Goal: Task Accomplishment & Management: Manage account settings

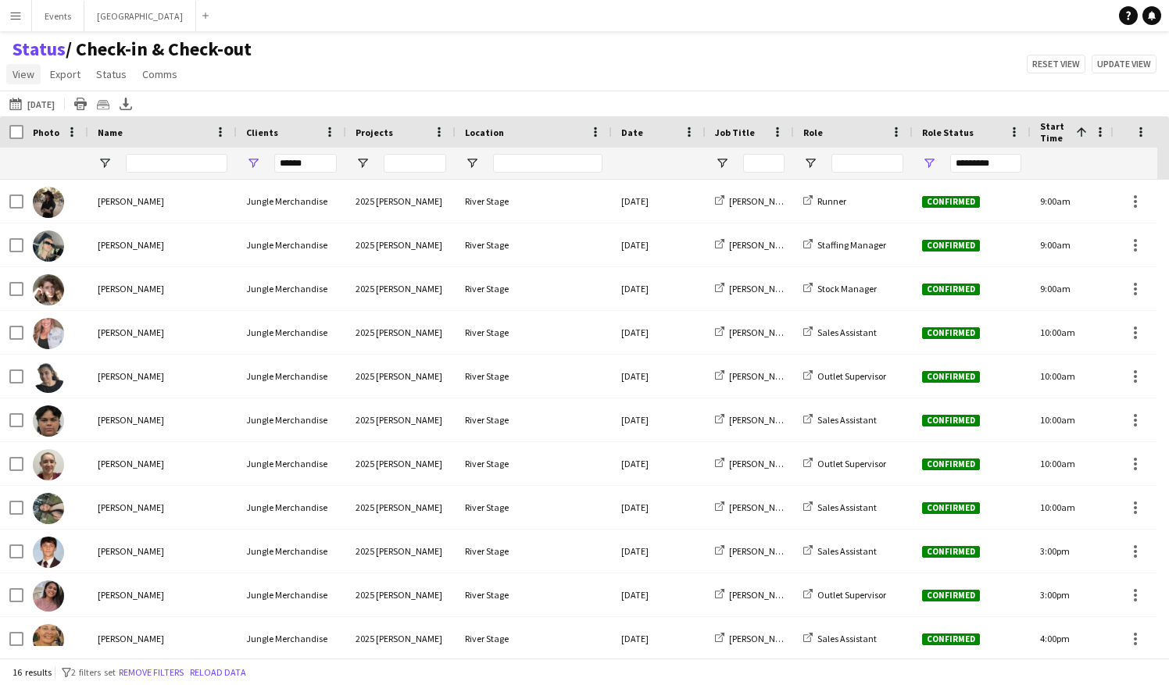
click at [26, 84] on link "View" at bounding box center [23, 74] width 34 height 20
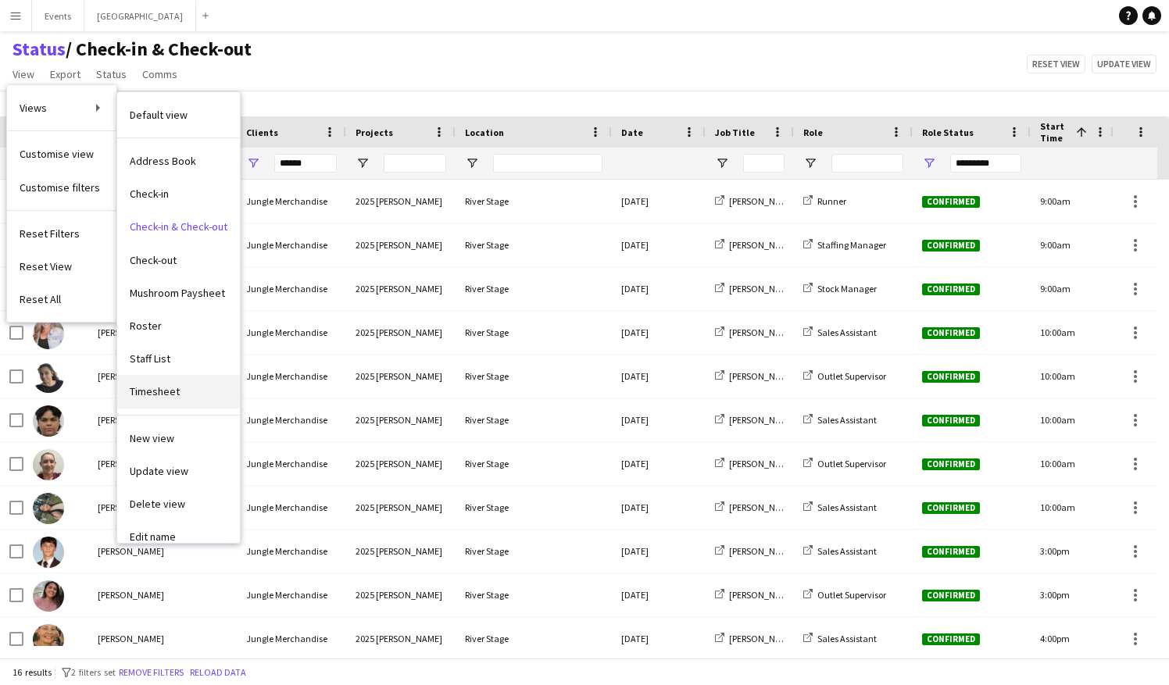
click at [155, 388] on span "Timesheet" at bounding box center [155, 392] width 50 height 14
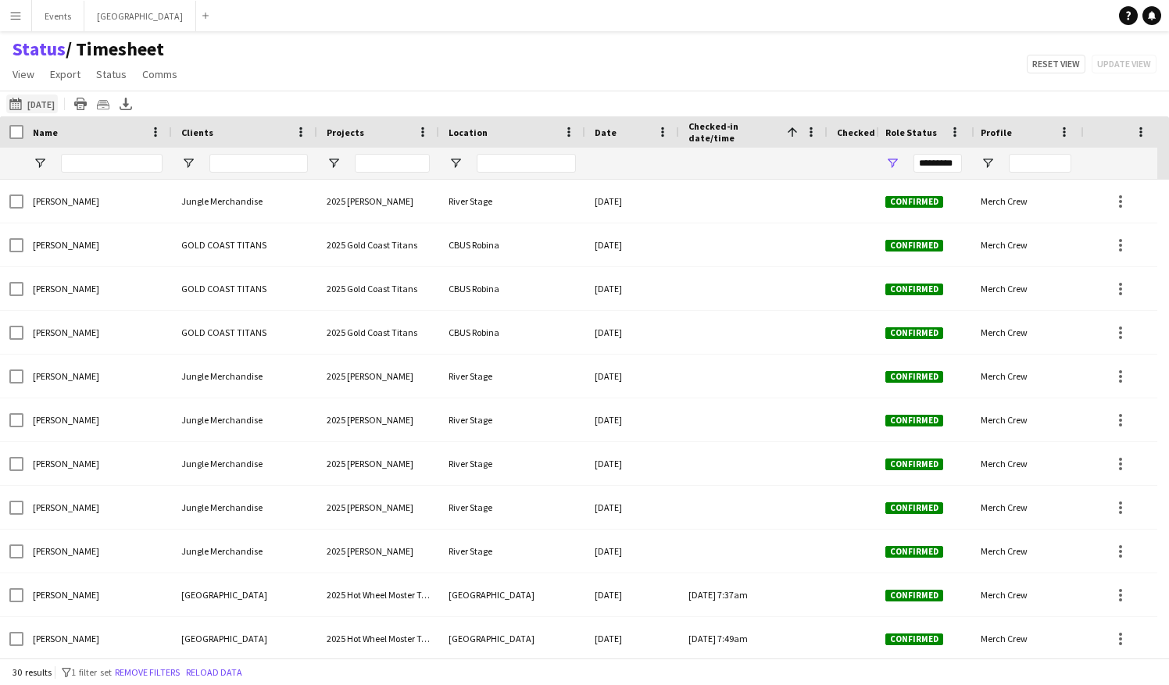
click at [33, 109] on button "23-08-2025 to 29-08-2025 Today" at bounding box center [32, 104] width 52 height 19
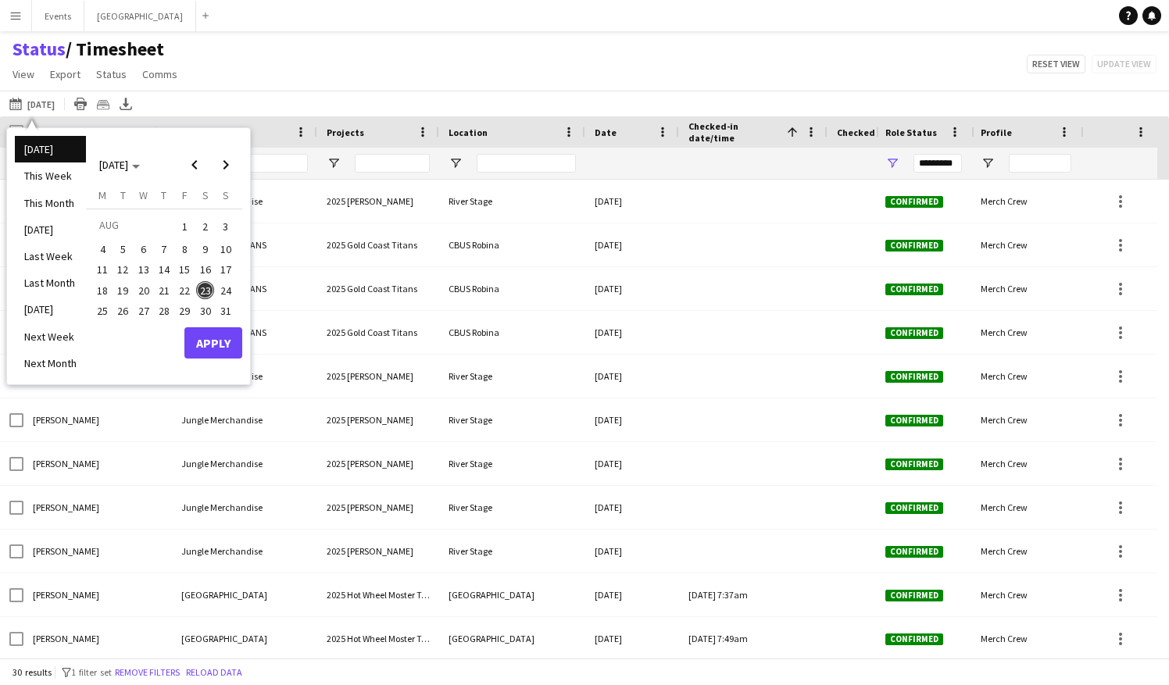
click at [186, 286] on span "22" at bounding box center [184, 290] width 19 height 19
click at [206, 295] on span "23" at bounding box center [205, 290] width 19 height 19
click at [184, 288] on span "22" at bounding box center [184, 290] width 19 height 19
click at [203, 294] on span "23" at bounding box center [205, 290] width 19 height 19
click at [205, 291] on span "23" at bounding box center [205, 290] width 19 height 19
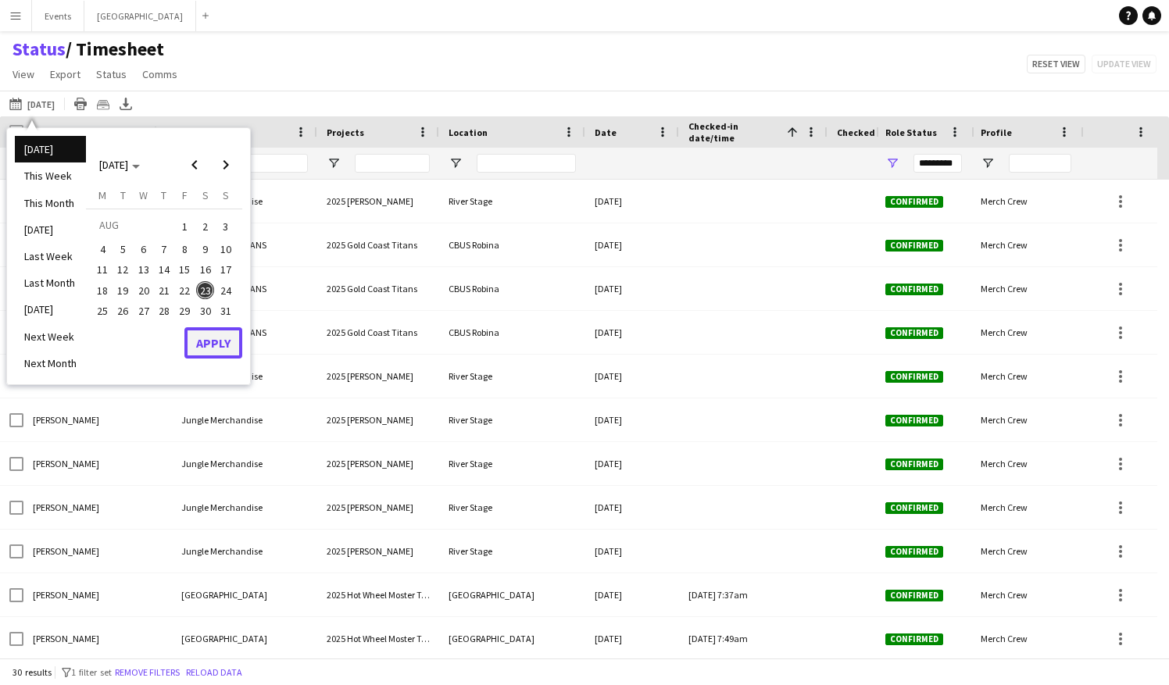
click at [216, 338] on button "Apply" at bounding box center [213, 342] width 58 height 31
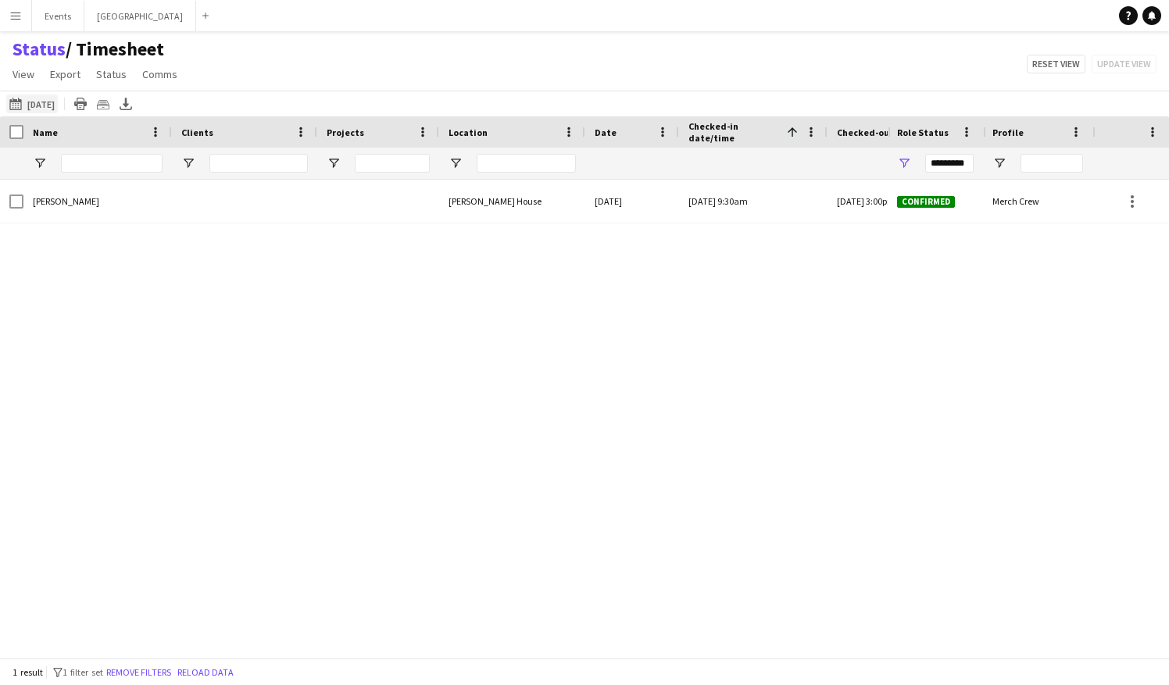
click at [53, 103] on button "This Week 30-07-2025" at bounding box center [32, 104] width 52 height 19
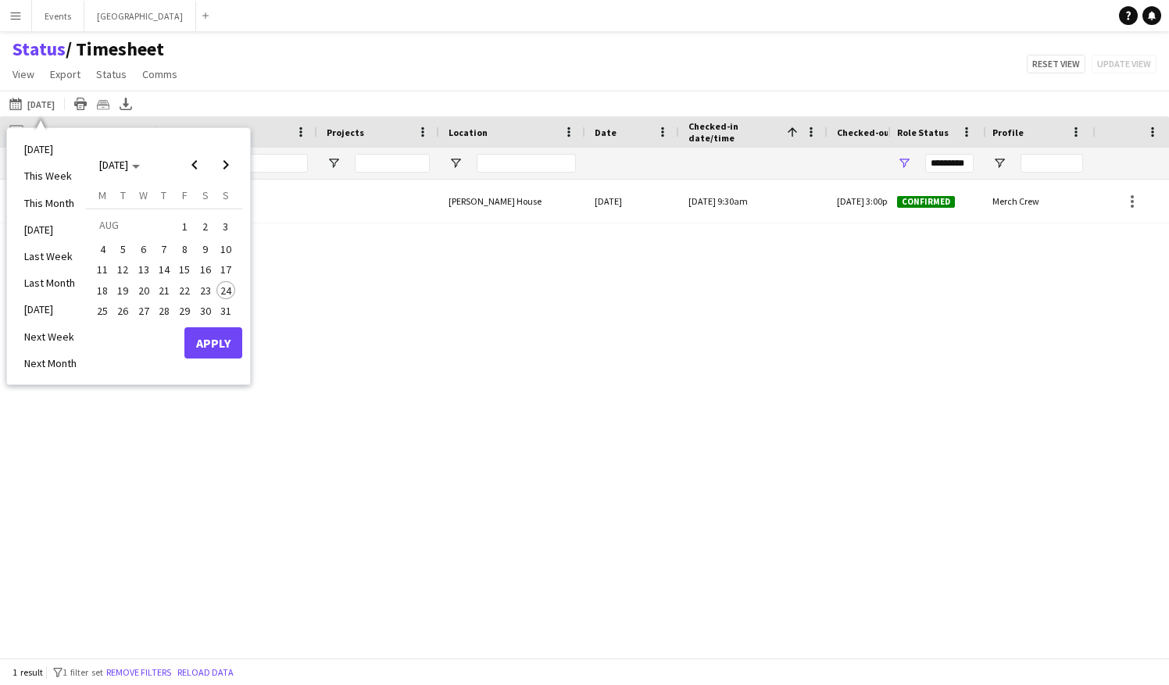
click at [202, 288] on span "23" at bounding box center [205, 290] width 19 height 19
click at [214, 334] on button "Apply" at bounding box center [213, 342] width 58 height 31
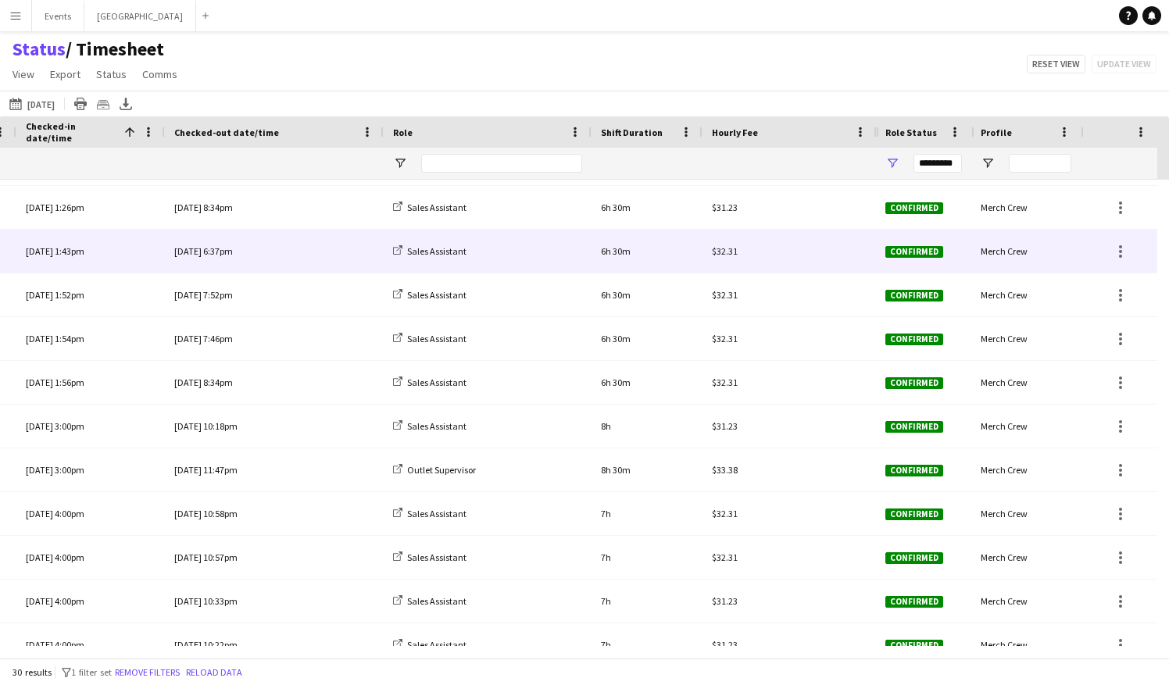
scroll to position [846, 0]
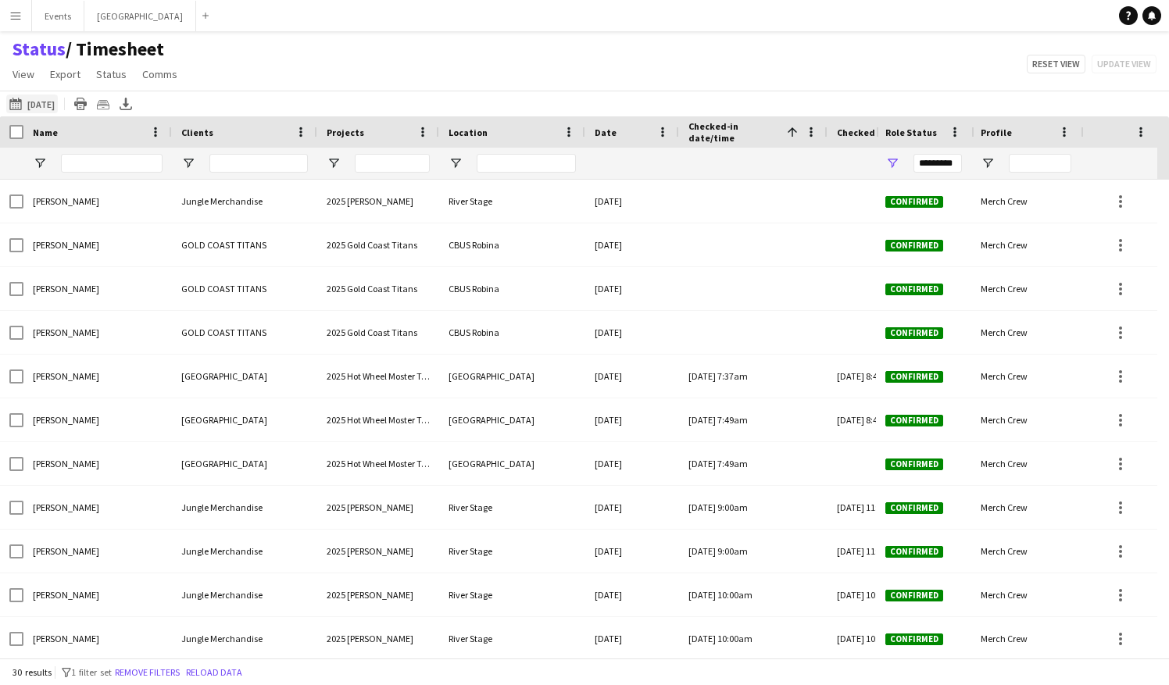
click at [41, 105] on button "This Week Yesterday" at bounding box center [32, 104] width 52 height 19
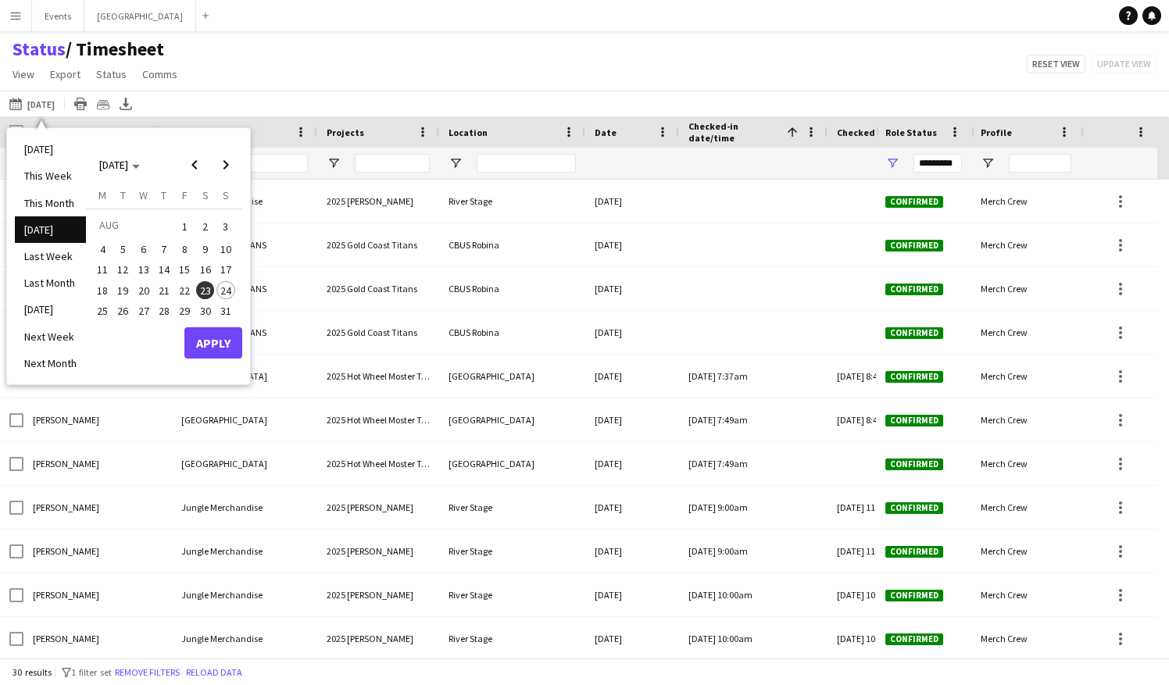
click at [142, 289] on span "20" at bounding box center [143, 290] width 19 height 19
click at [123, 314] on span "26" at bounding box center [123, 311] width 19 height 19
click at [213, 340] on button "Apply" at bounding box center [213, 342] width 58 height 31
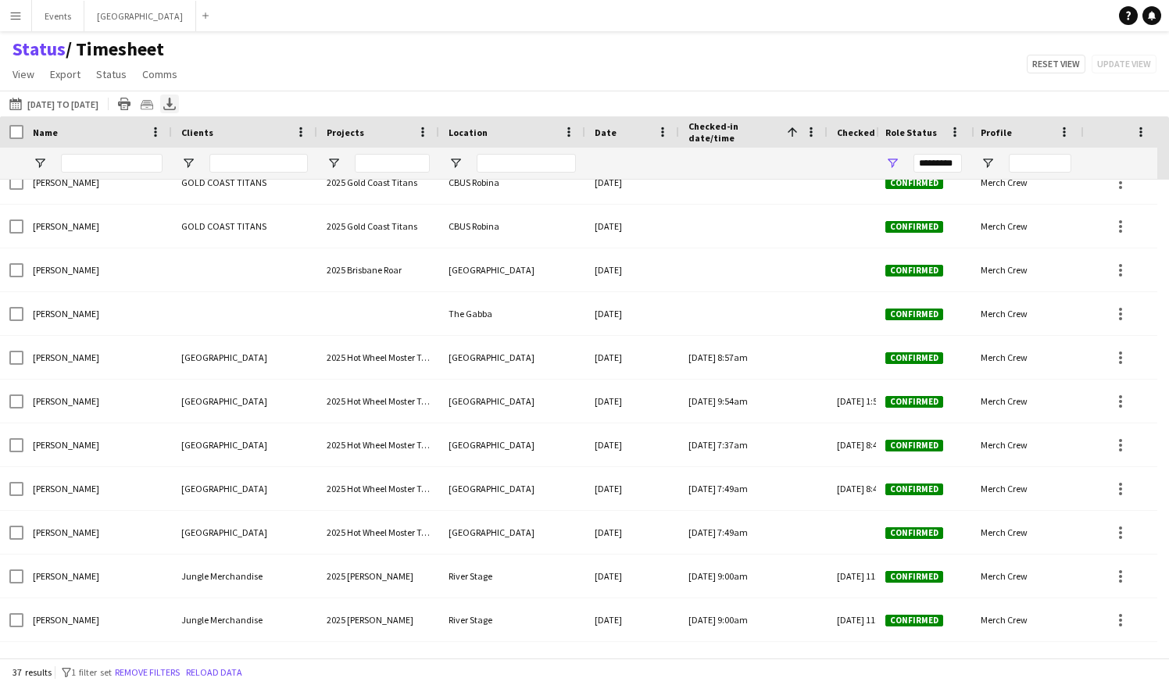
click at [173, 106] on icon at bounding box center [169, 102] width 6 height 9
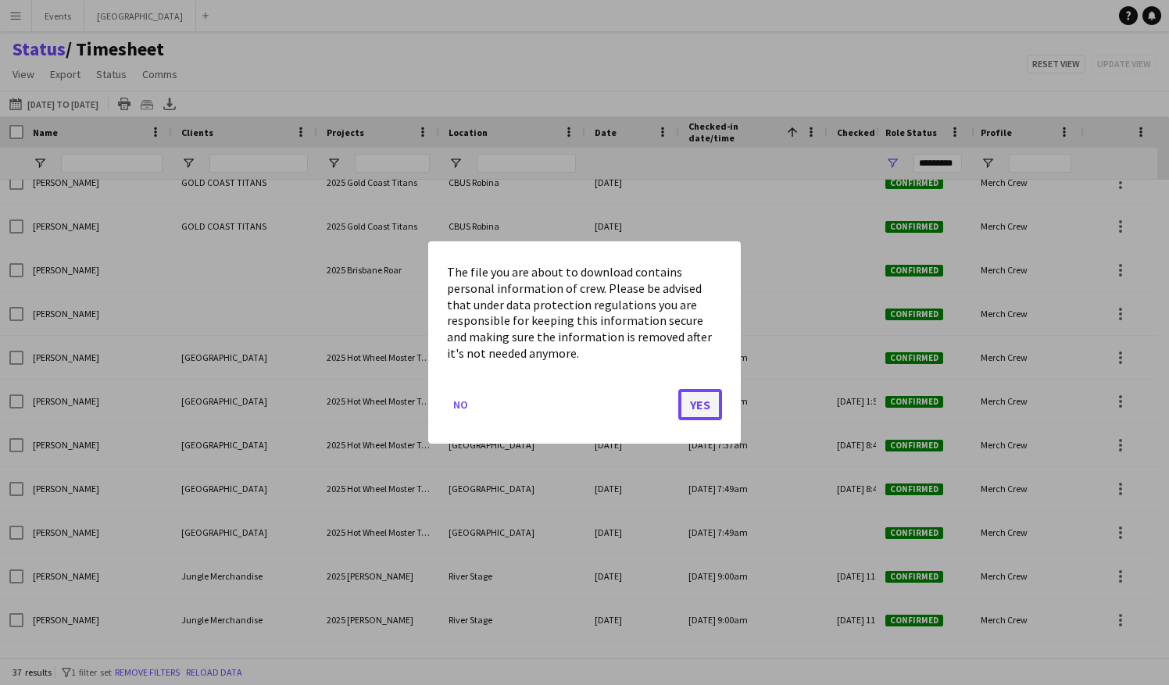
click at [705, 406] on button "Yes" at bounding box center [700, 404] width 44 height 31
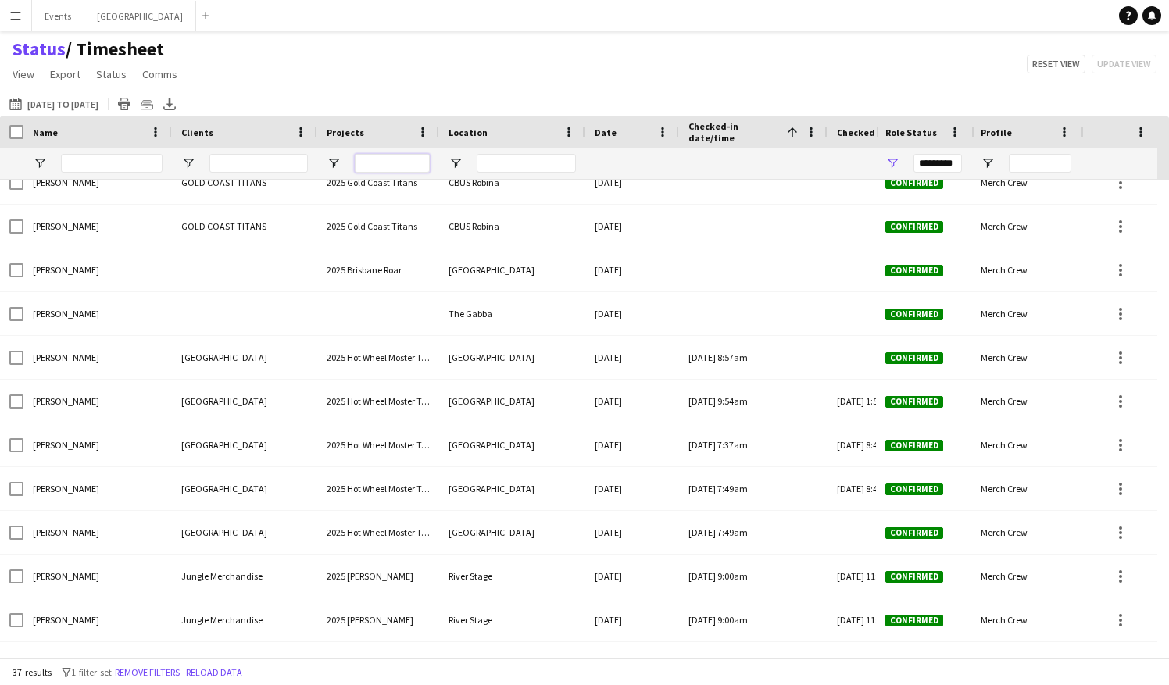
click at [377, 172] on input "Projects Filter Input" at bounding box center [392, 163] width 75 height 19
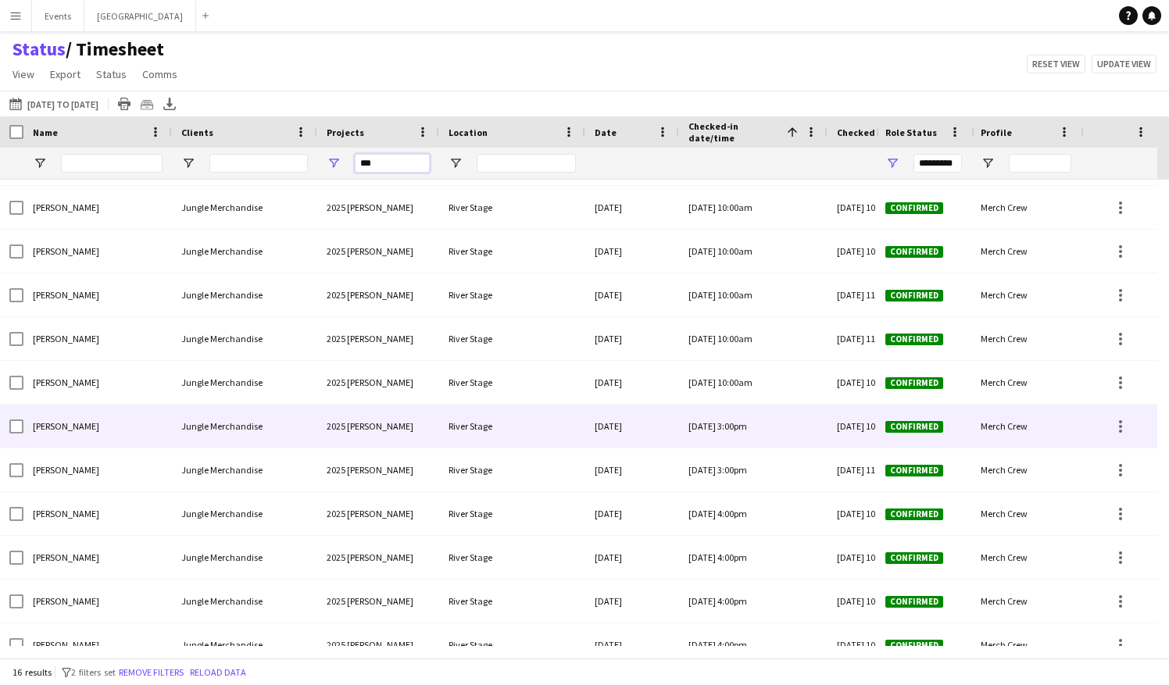
scroll to position [28, 0]
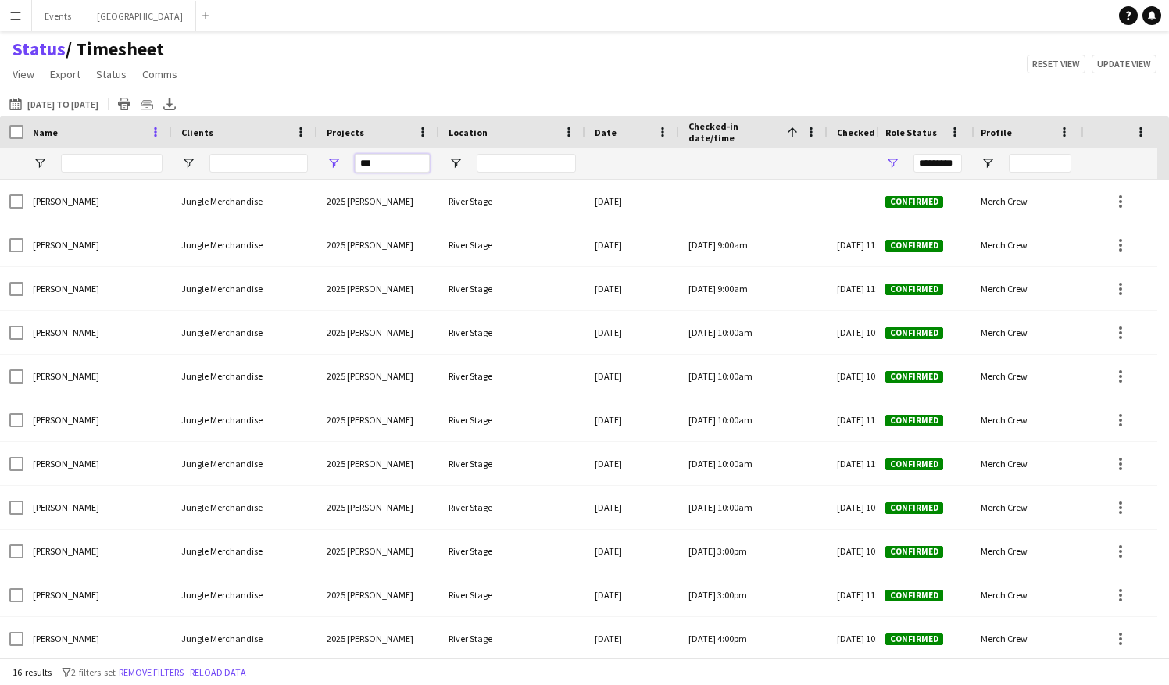
type input "***"
click at [152, 133] on span at bounding box center [155, 132] width 14 height 14
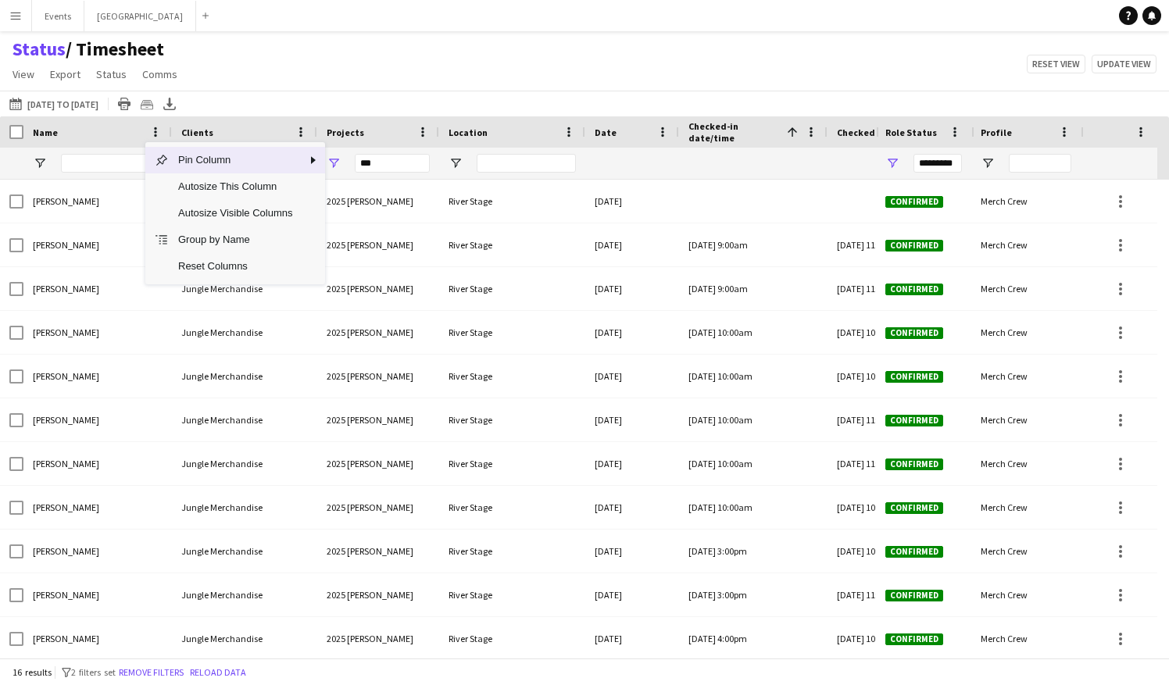
click at [234, 160] on span "Pin Column" at bounding box center [235, 160] width 133 height 27
click at [370, 189] on span "Pin Left" at bounding box center [375, 191] width 60 height 27
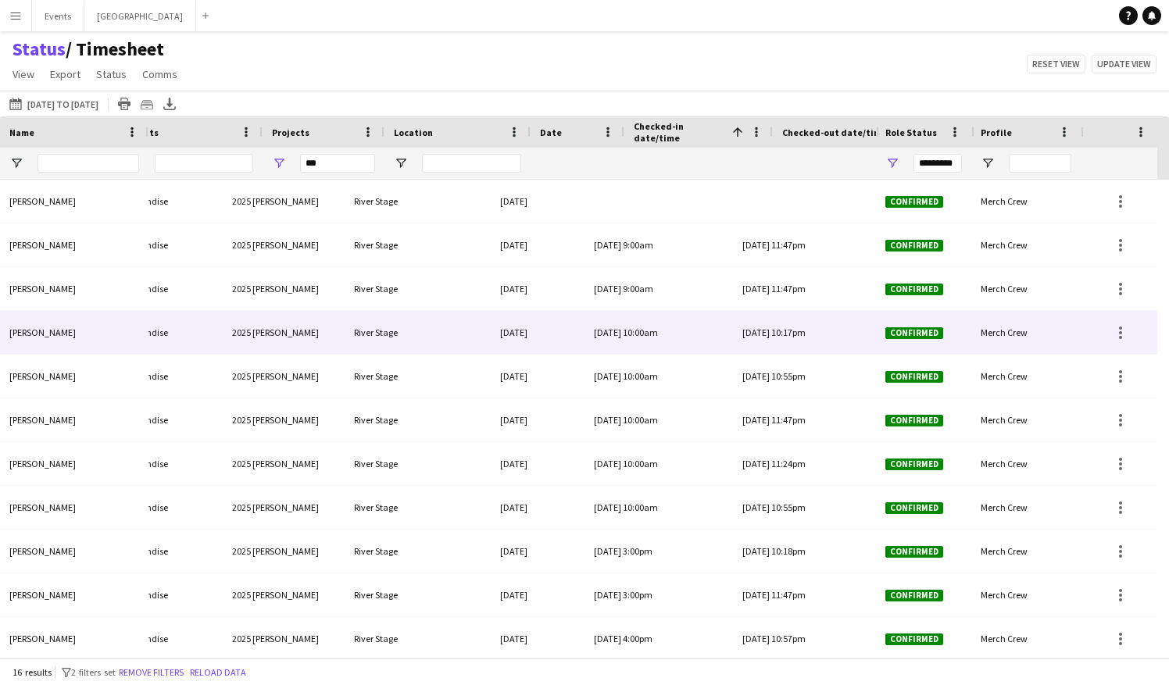
scroll to position [0, 235]
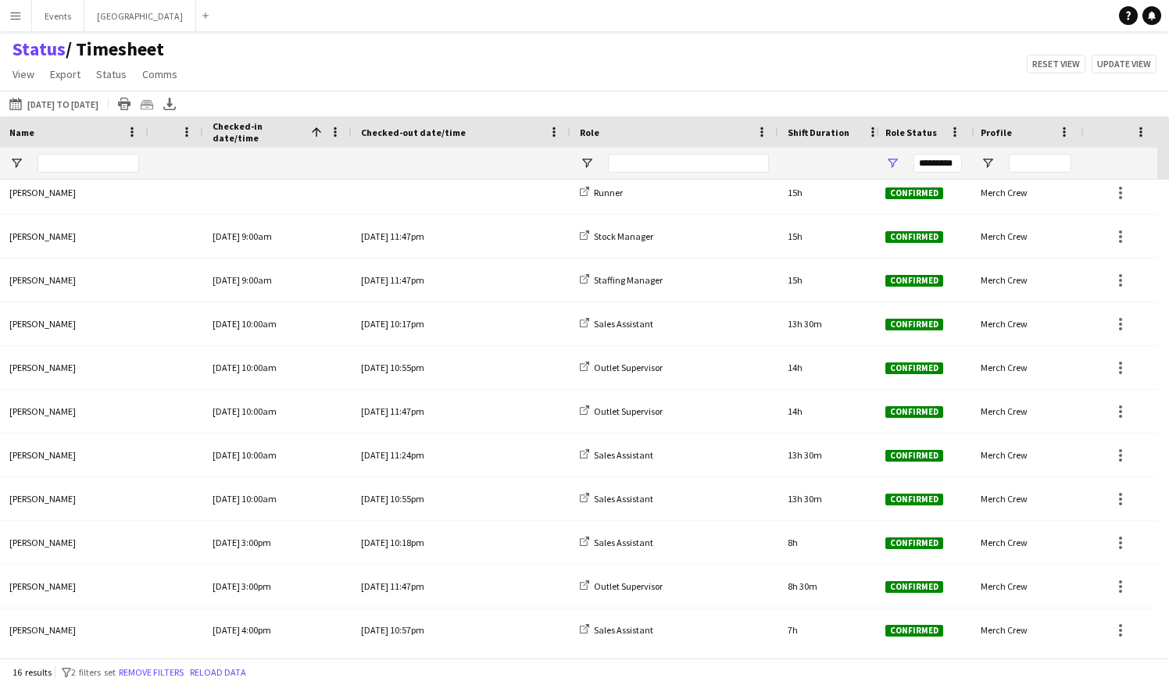
click at [20, 20] on app-icon "Menu" at bounding box center [15, 15] width 13 height 13
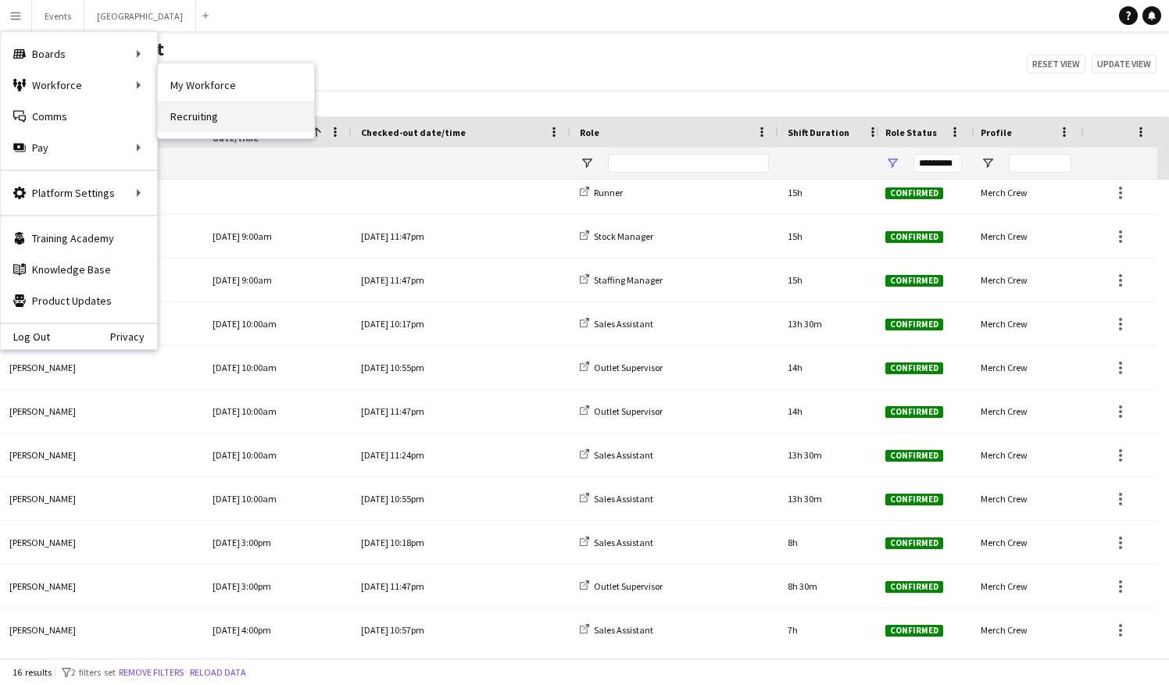
click at [199, 116] on link "Recruiting" at bounding box center [236, 116] width 156 height 31
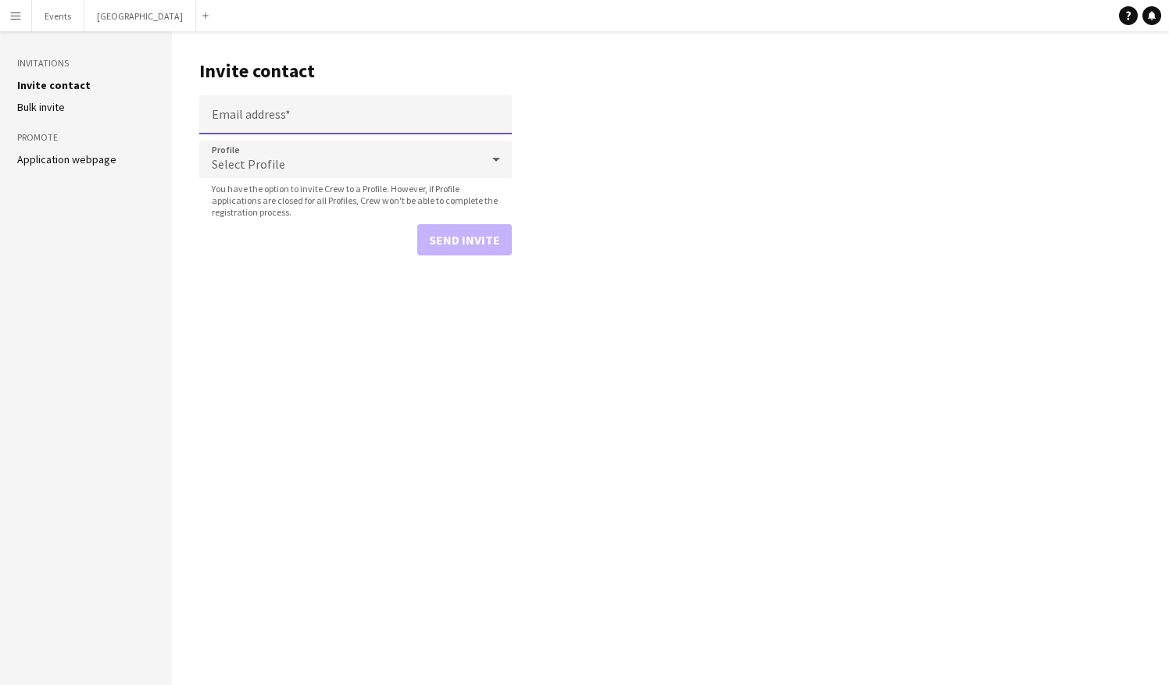
click at [220, 115] on input "Email address" at bounding box center [355, 114] width 313 height 39
type input "**********"
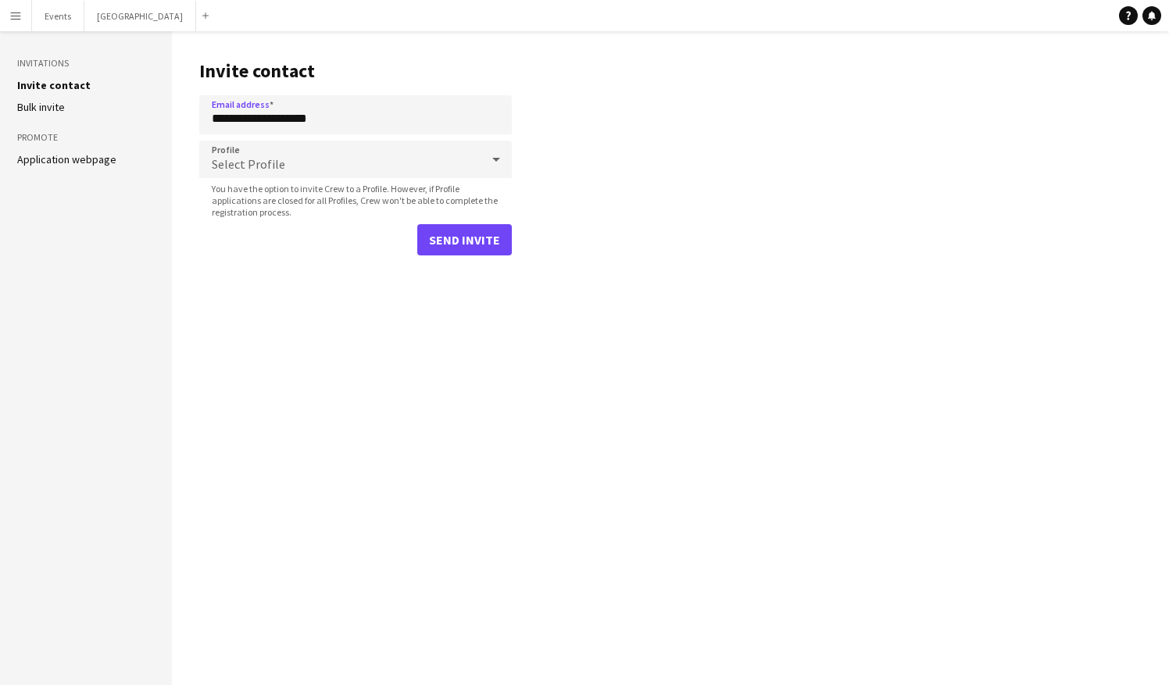
click at [493, 161] on icon at bounding box center [496, 159] width 19 height 31
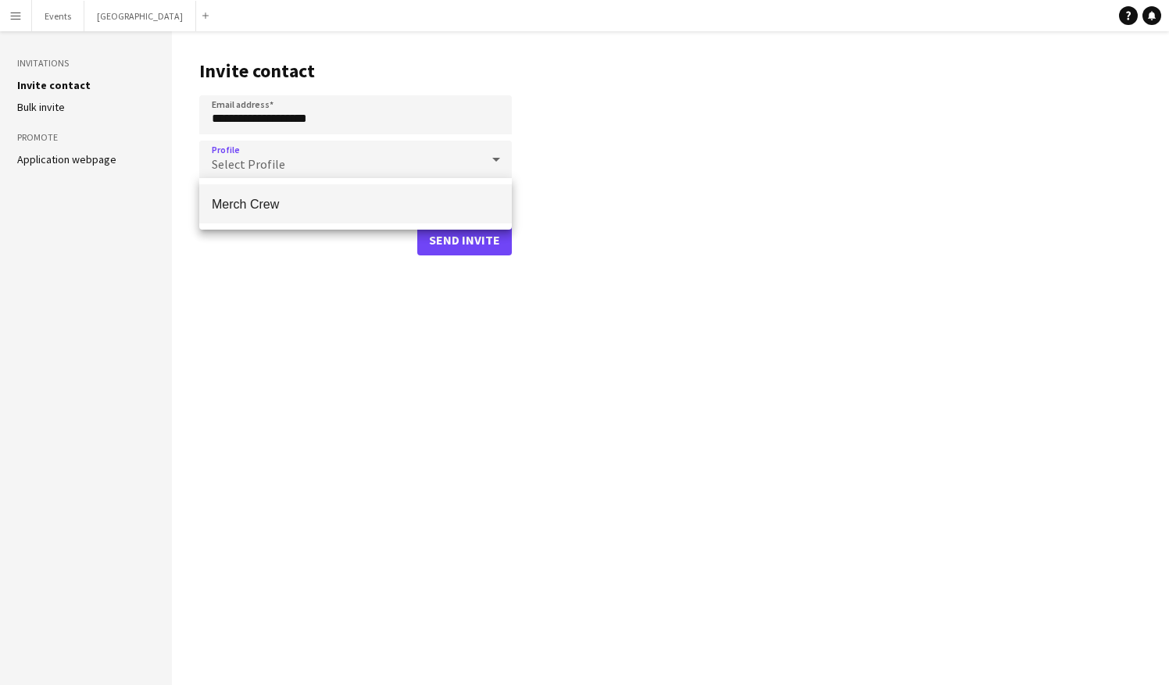
click at [316, 205] on span "Merch Crew" at bounding box center [356, 204] width 288 height 15
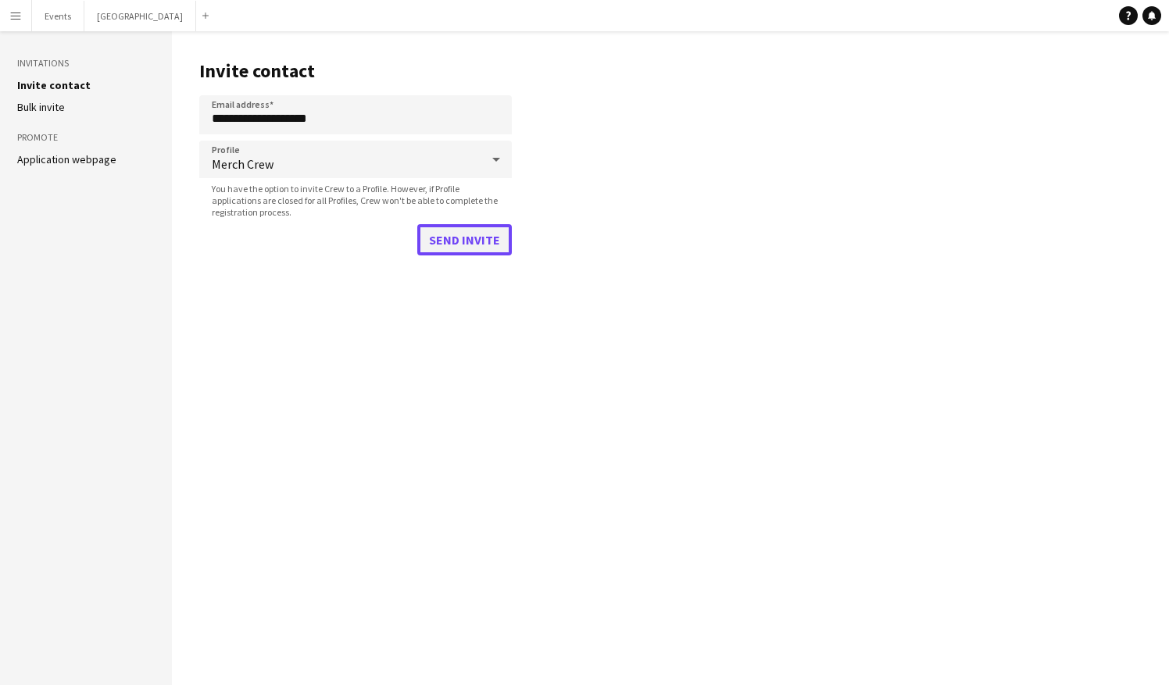
click at [460, 238] on button "Send invite" at bounding box center [464, 239] width 95 height 31
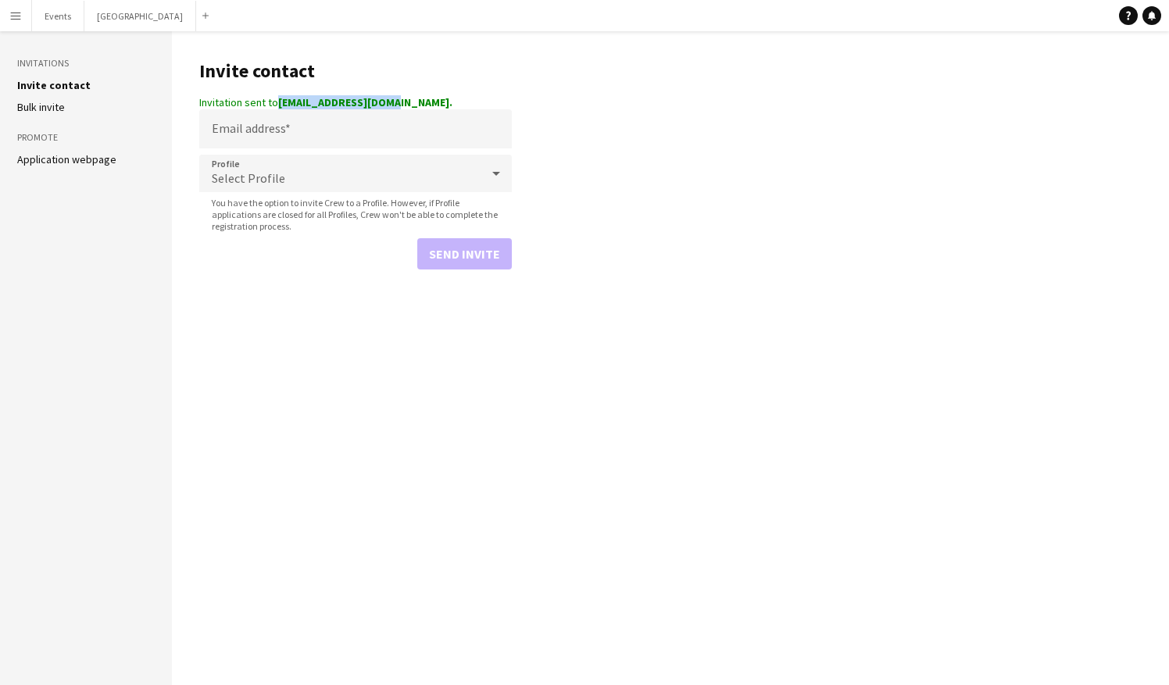
drag, startPoint x: 278, startPoint y: 104, endPoint x: 394, endPoint y: 103, distance: 115.7
click at [394, 103] on div "Invitation sent to sutervayda@gmail.com." at bounding box center [355, 102] width 313 height 14
copy strong "sutervayda@gmail.com"
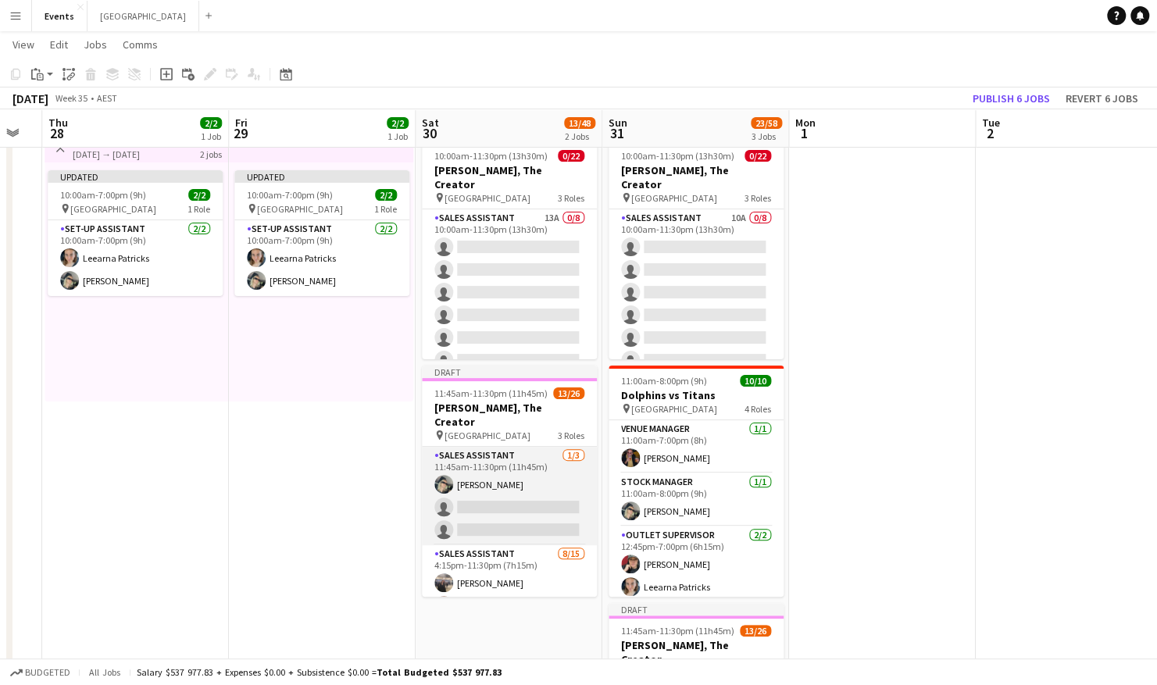
click at [492, 474] on app-card-role "Sales Assistant [DATE] 11:45am-11:30pm (11h45m) [PERSON_NAME] single-neutral-ac…" at bounding box center [509, 496] width 175 height 98
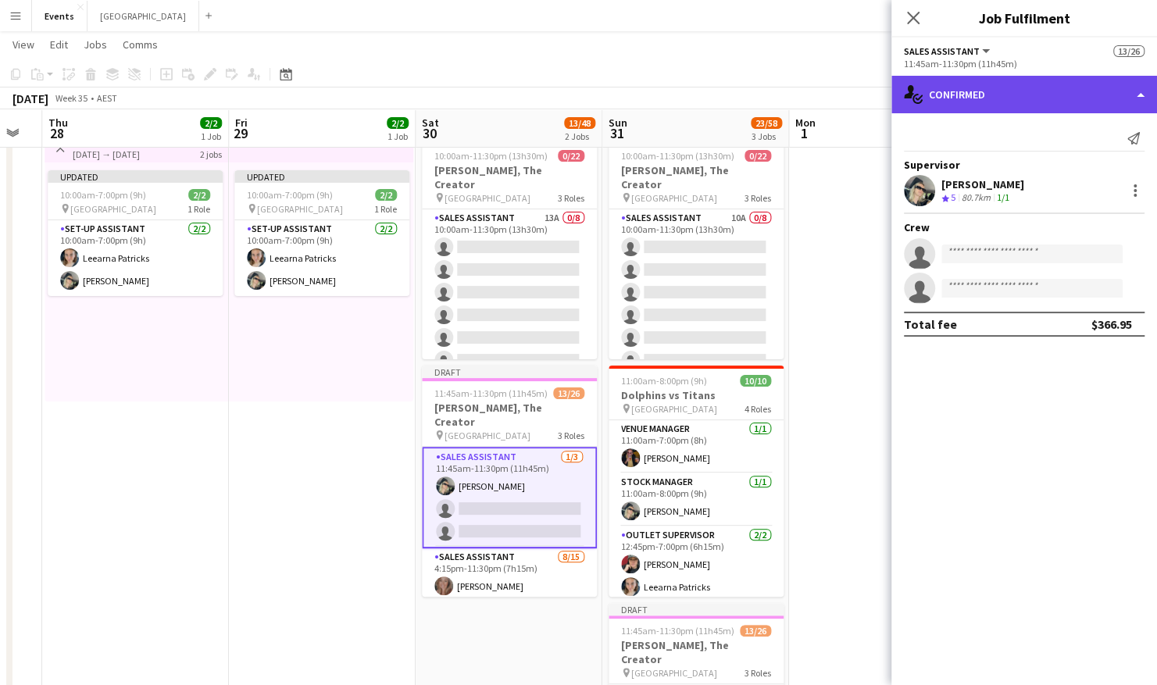
click at [1047, 99] on div "single-neutral-actions-check-2 Confirmed" at bounding box center [1025, 95] width 266 height 38
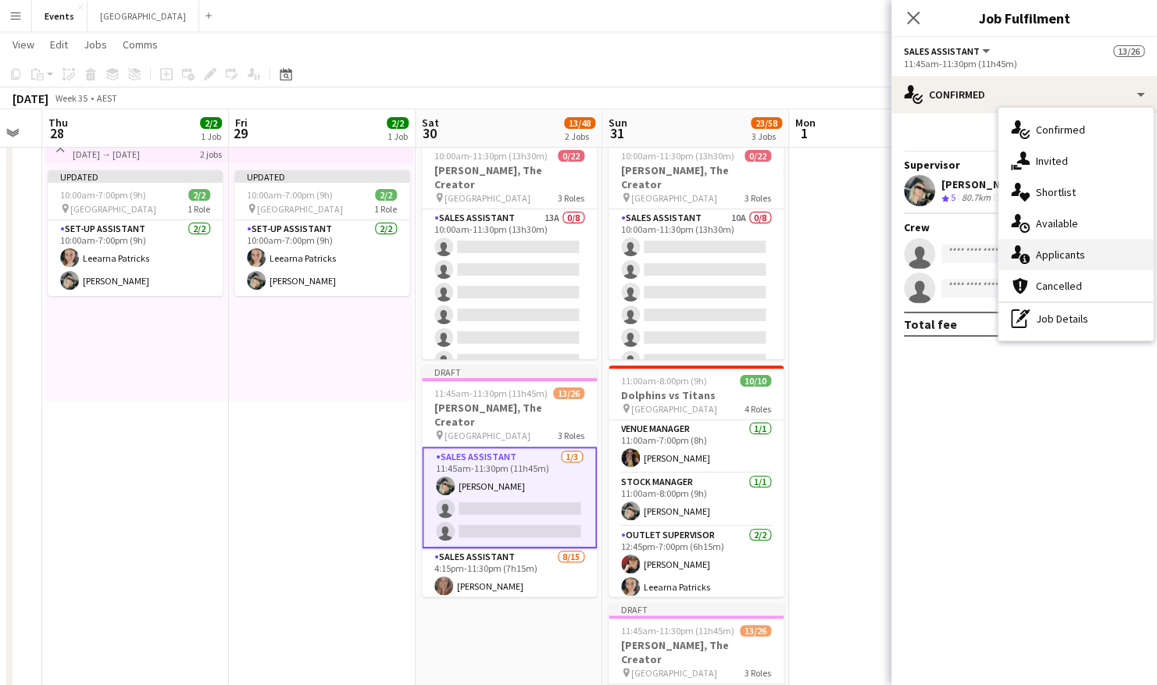
click at [1061, 249] on div "single-neutral-actions-information Applicants" at bounding box center [1076, 254] width 155 height 31
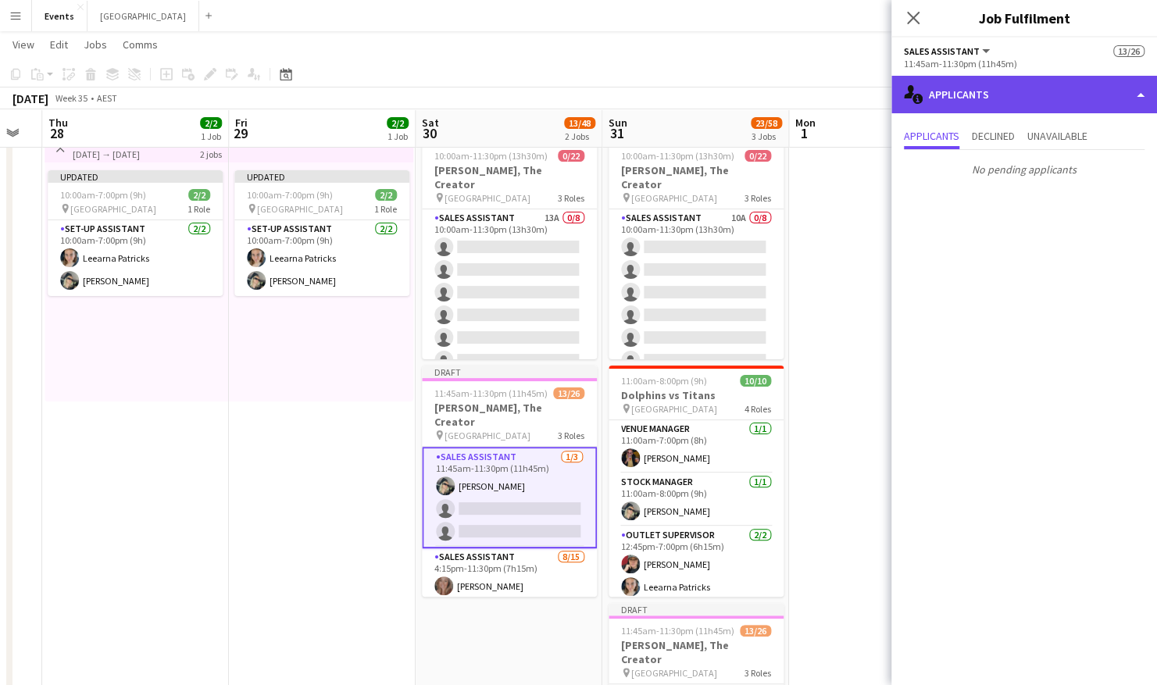
click at [1028, 104] on div "single-neutral-actions-information Applicants" at bounding box center [1025, 95] width 266 height 38
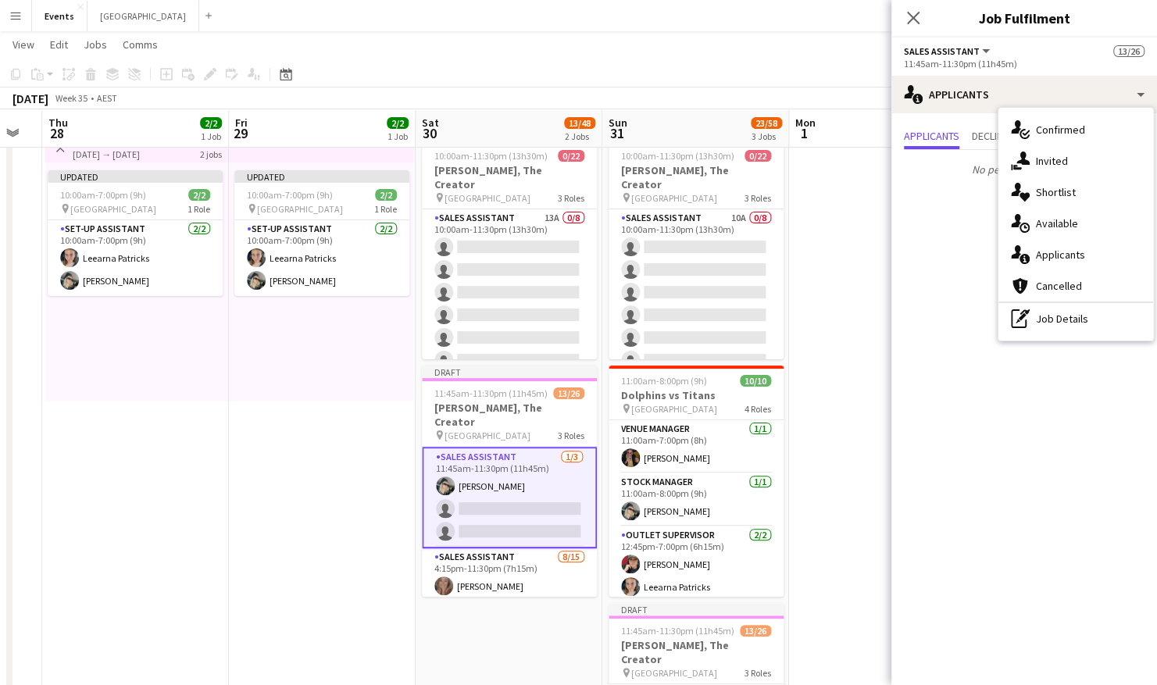
click at [326, 455] on app-date-cell "Updated 10:00am-7:00pm (9h) 2/2 pin Brisbane Entertainment Centre 1 Role Set-up…" at bounding box center [322, 494] width 187 height 744
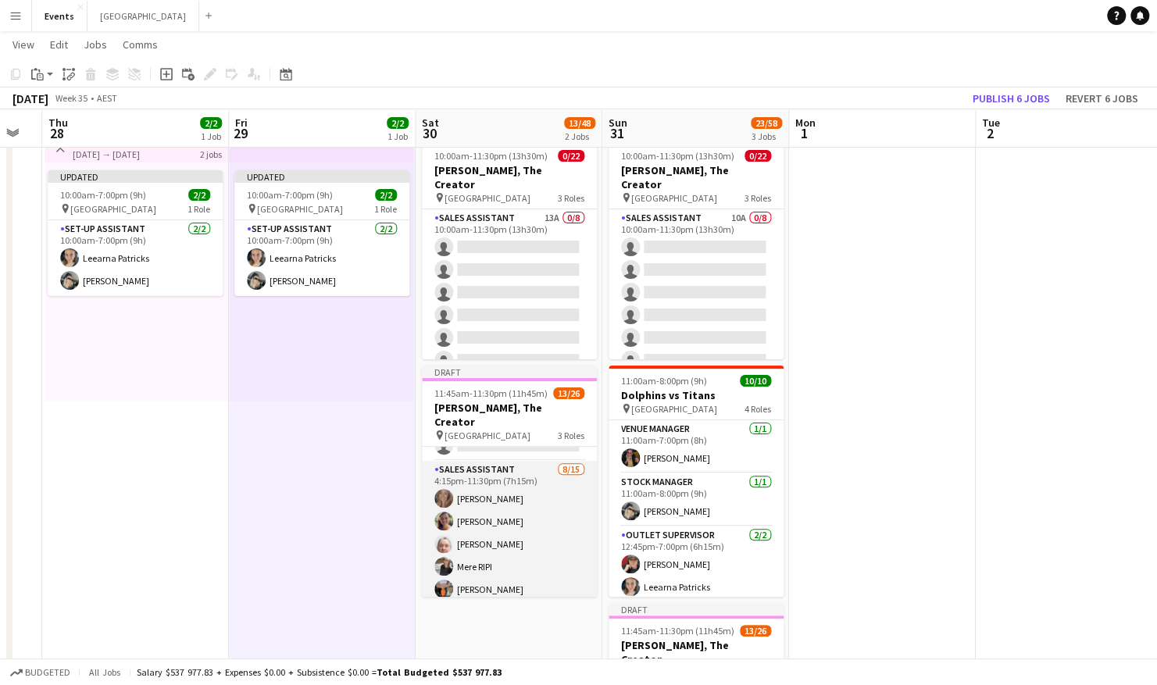
scroll to position [85, 0]
click at [536, 478] on app-card-role "Sales Assistant [DATE] 4:15pm-11:30pm (7h15m) [PERSON_NAME] [PERSON_NAME] [PERS…" at bounding box center [509, 645] width 175 height 370
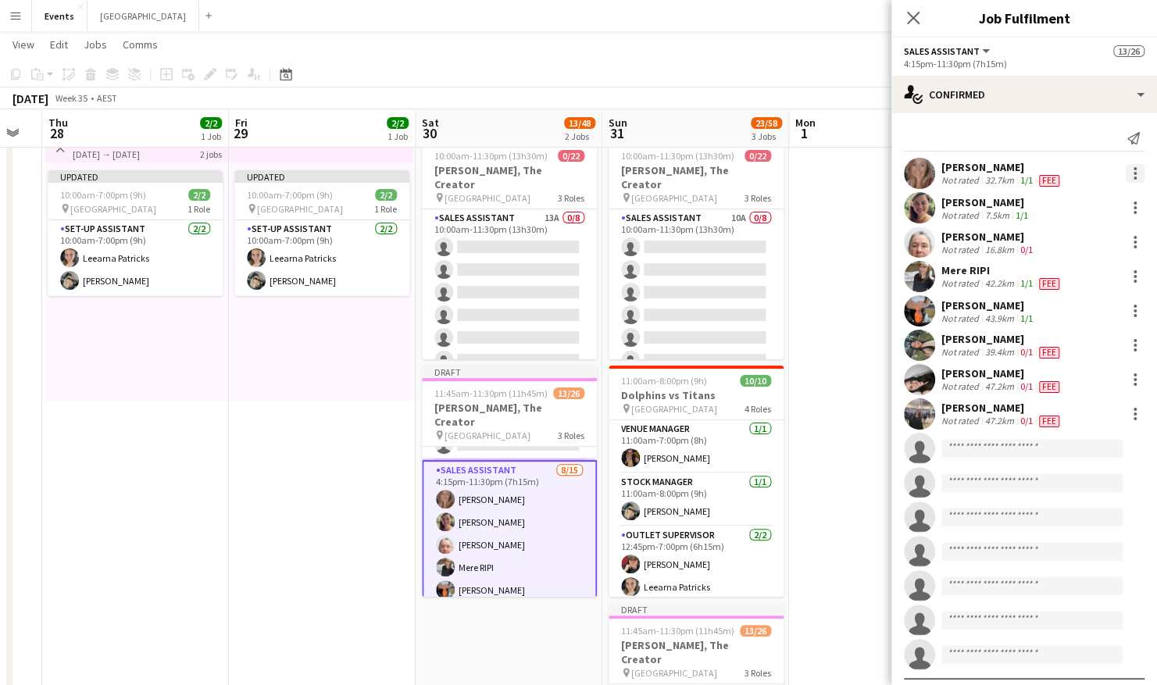
click at [1126, 174] on div at bounding box center [1135, 173] width 19 height 19
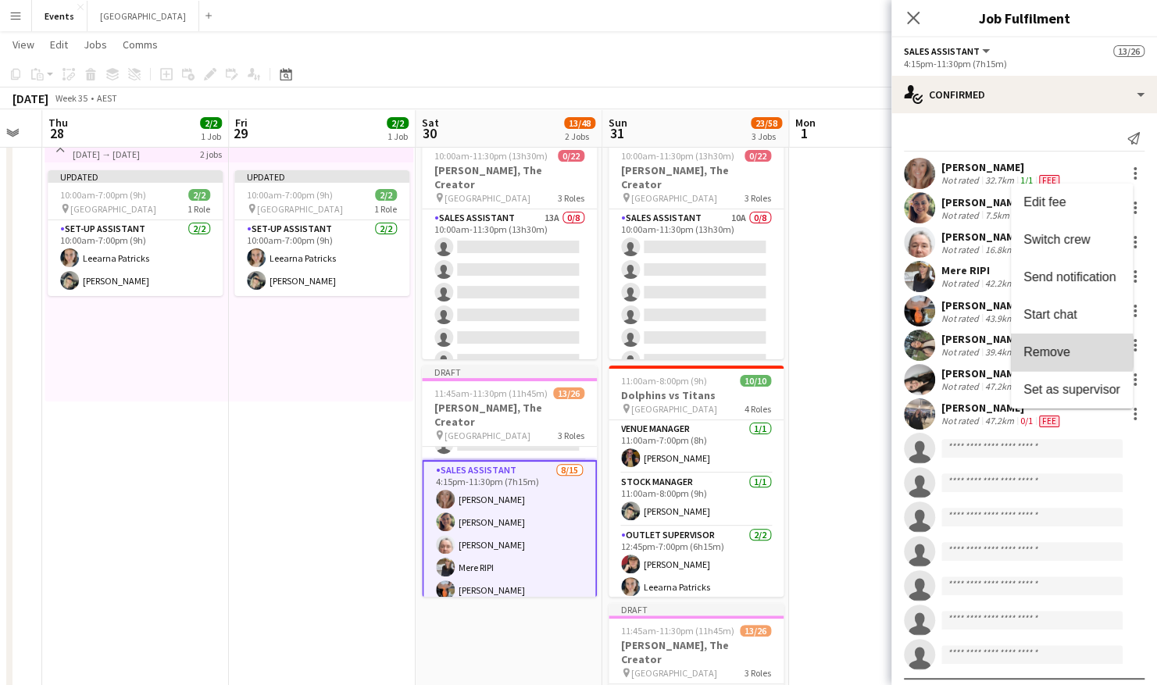
click at [1065, 352] on span "Remove" at bounding box center [1047, 351] width 47 height 13
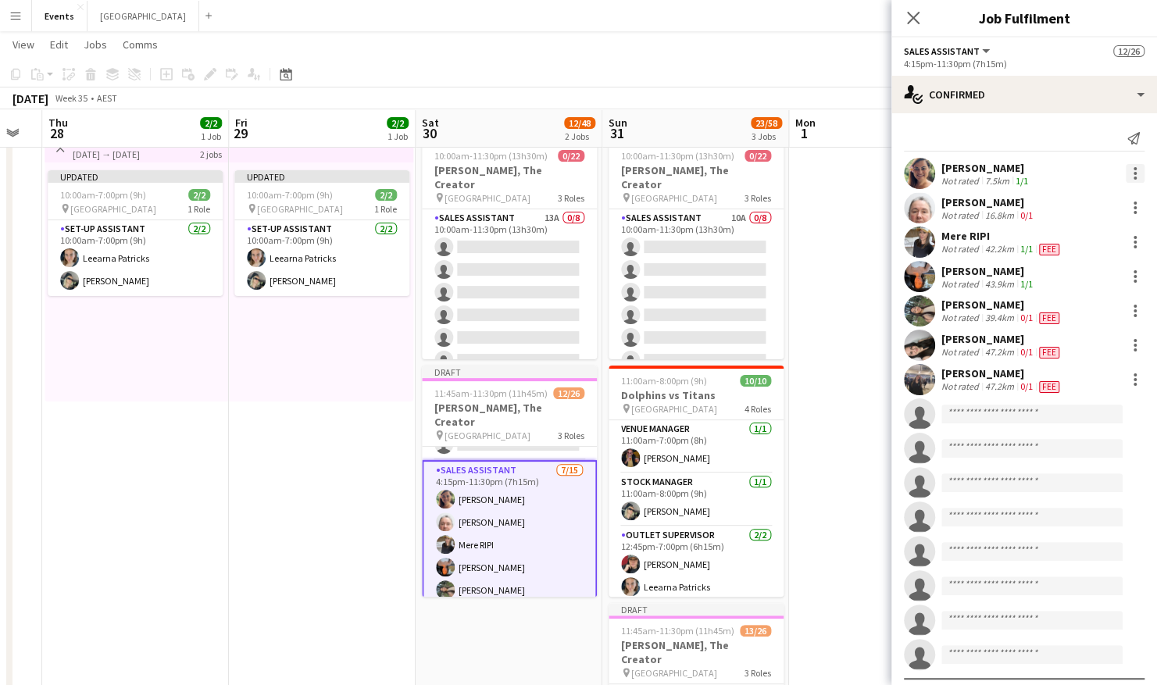
click at [1126, 175] on div at bounding box center [1135, 173] width 19 height 19
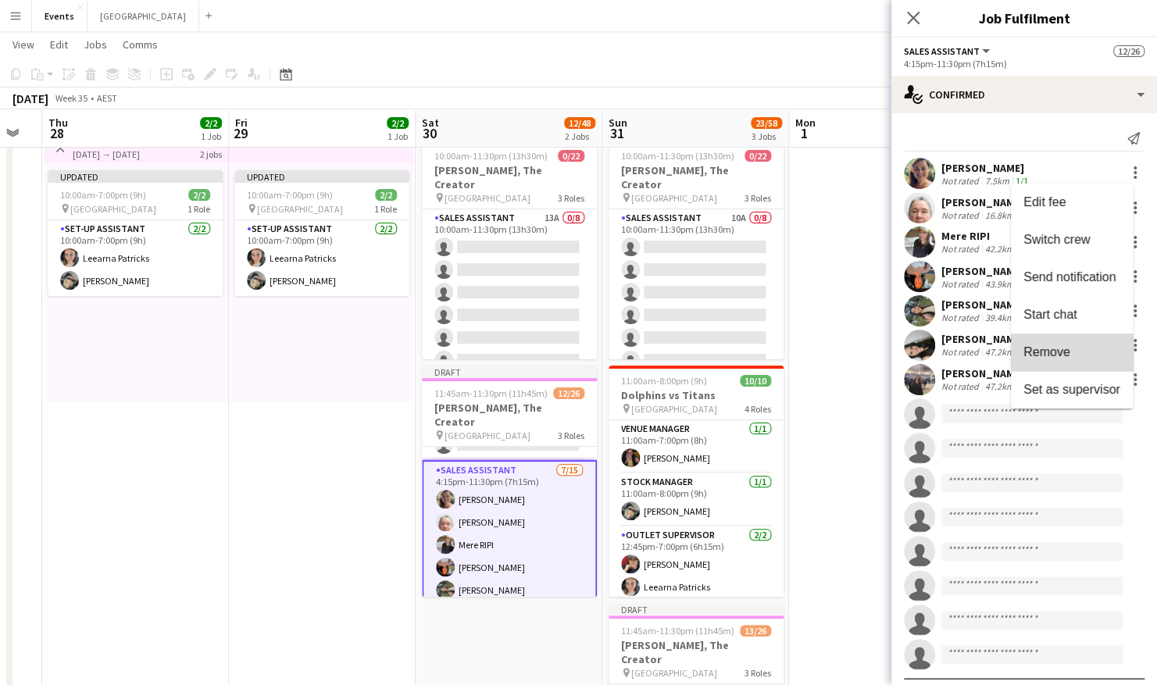
click at [1084, 342] on button "Remove" at bounding box center [1072, 353] width 122 height 38
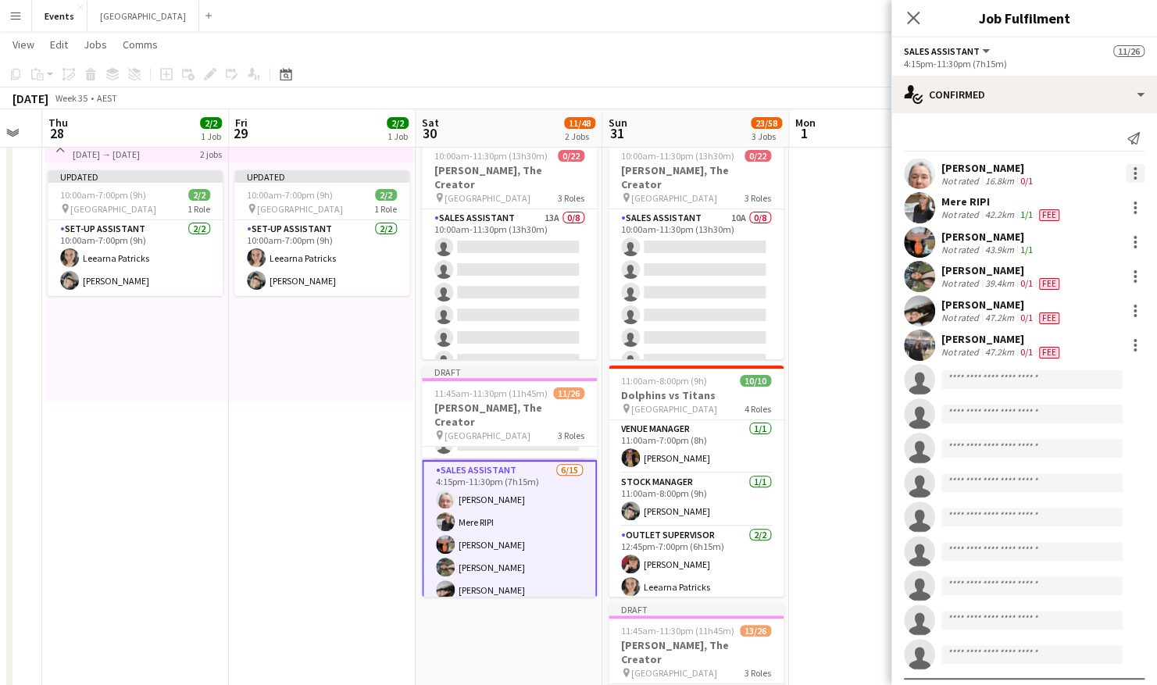
click at [1127, 170] on div at bounding box center [1135, 173] width 19 height 19
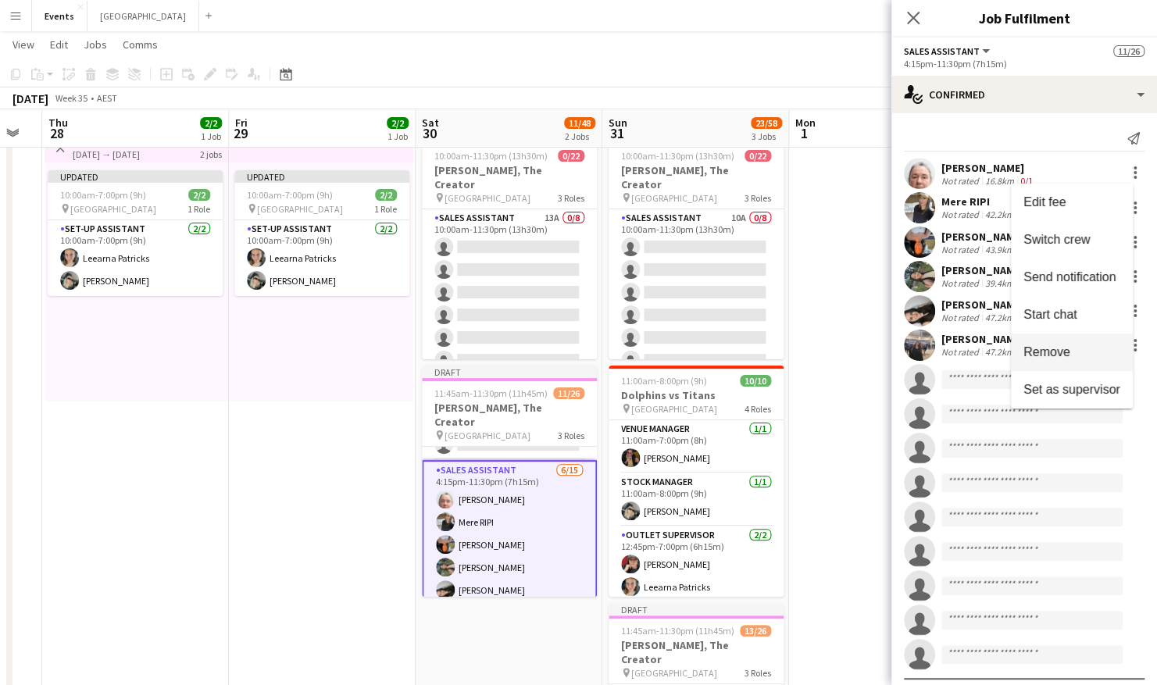
click at [1082, 345] on span "Remove" at bounding box center [1072, 352] width 97 height 14
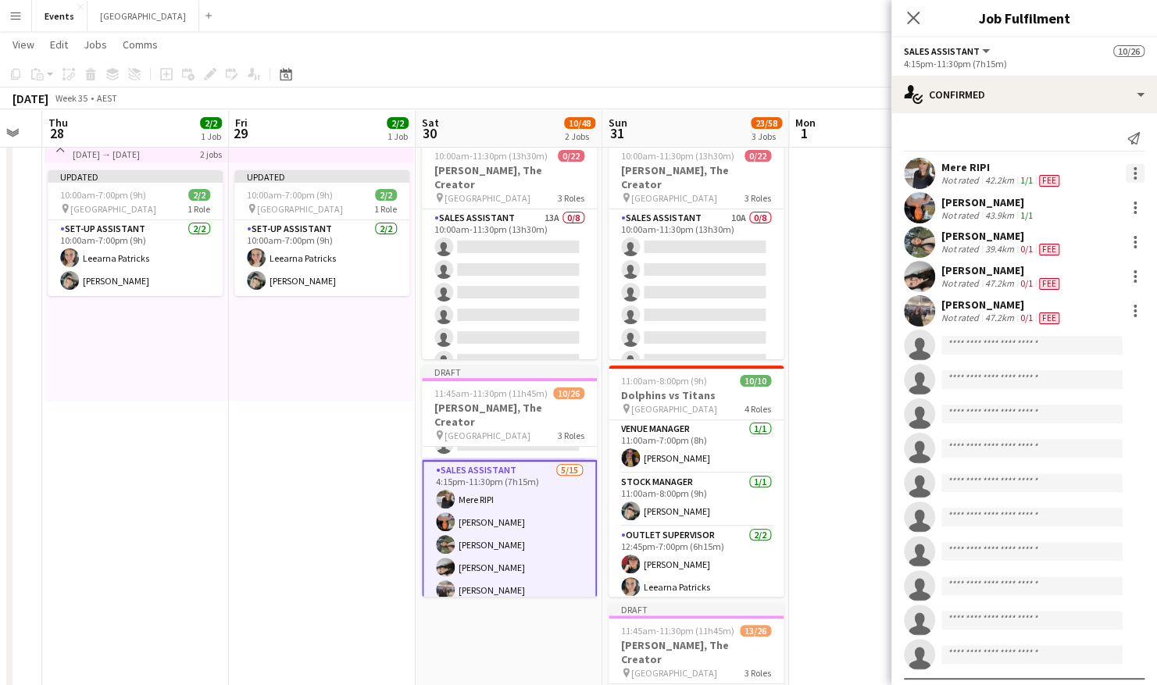
click at [1126, 173] on div at bounding box center [1135, 173] width 19 height 19
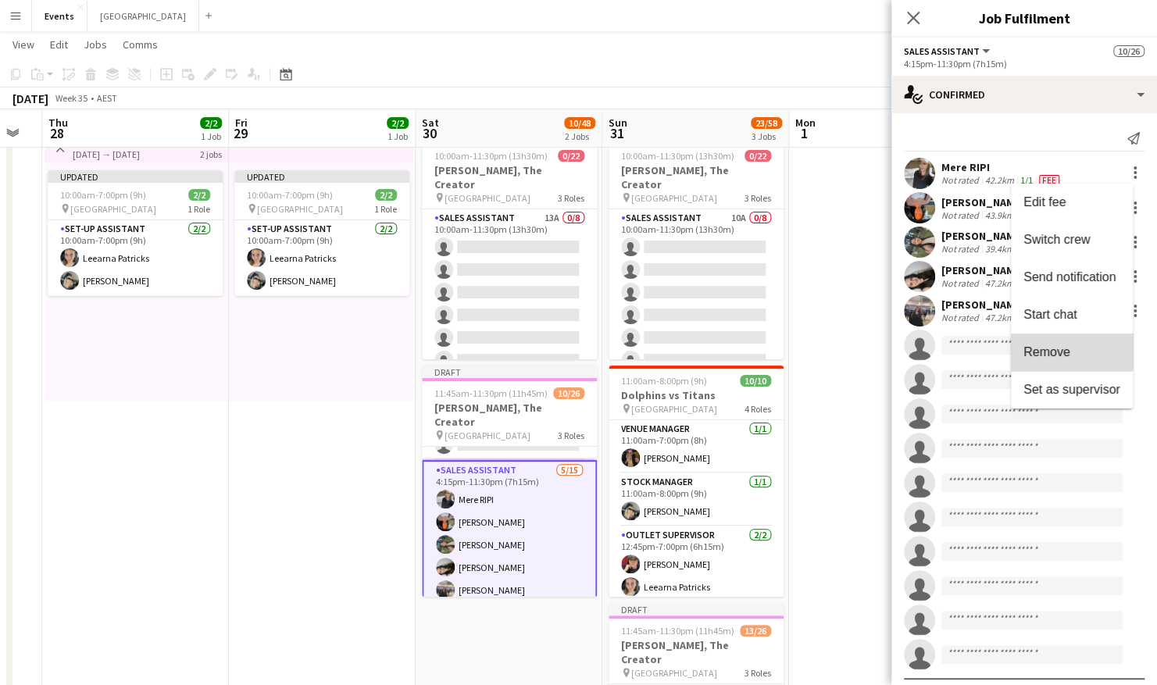
click at [1063, 344] on button "Remove" at bounding box center [1072, 353] width 122 height 38
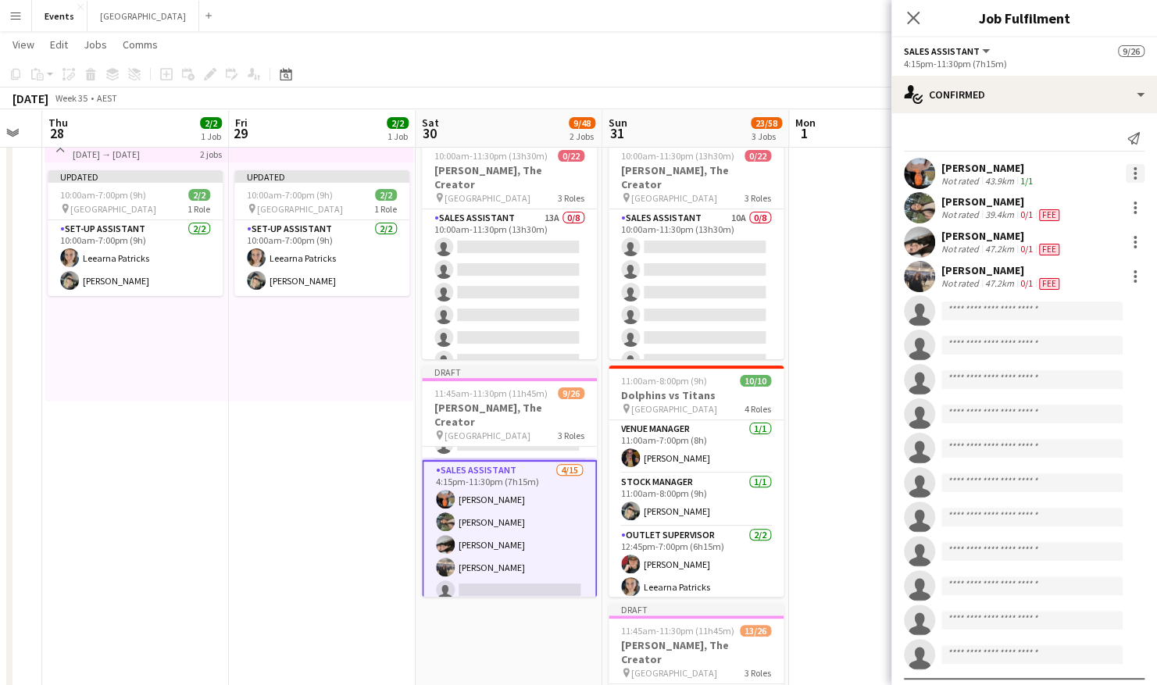
click at [1126, 174] on div at bounding box center [1135, 173] width 19 height 19
click at [1059, 335] on button "Remove" at bounding box center [1072, 353] width 122 height 38
click at [1127, 170] on div at bounding box center [1135, 173] width 19 height 19
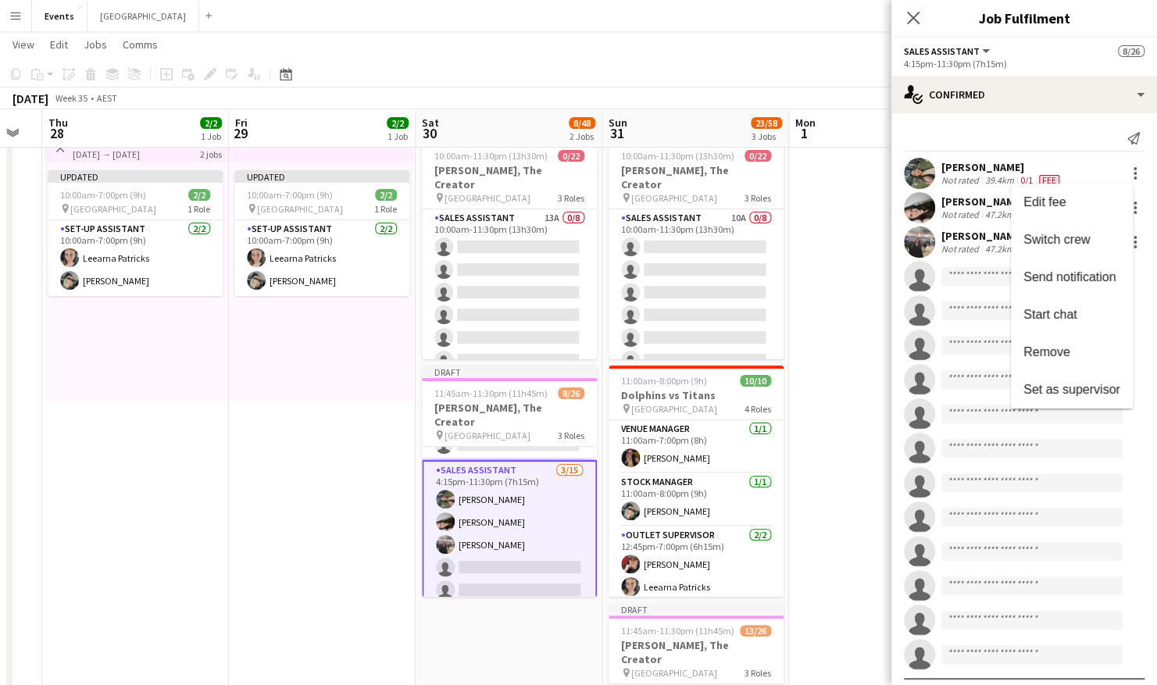
drag, startPoint x: 1080, startPoint y: 342, endPoint x: 849, endPoint y: 408, distance: 240.7
click at [849, 408] on div at bounding box center [578, 342] width 1157 height 685
click at [1126, 174] on div at bounding box center [1135, 173] width 19 height 19
click at [1071, 360] on button "Remove" at bounding box center [1072, 353] width 122 height 38
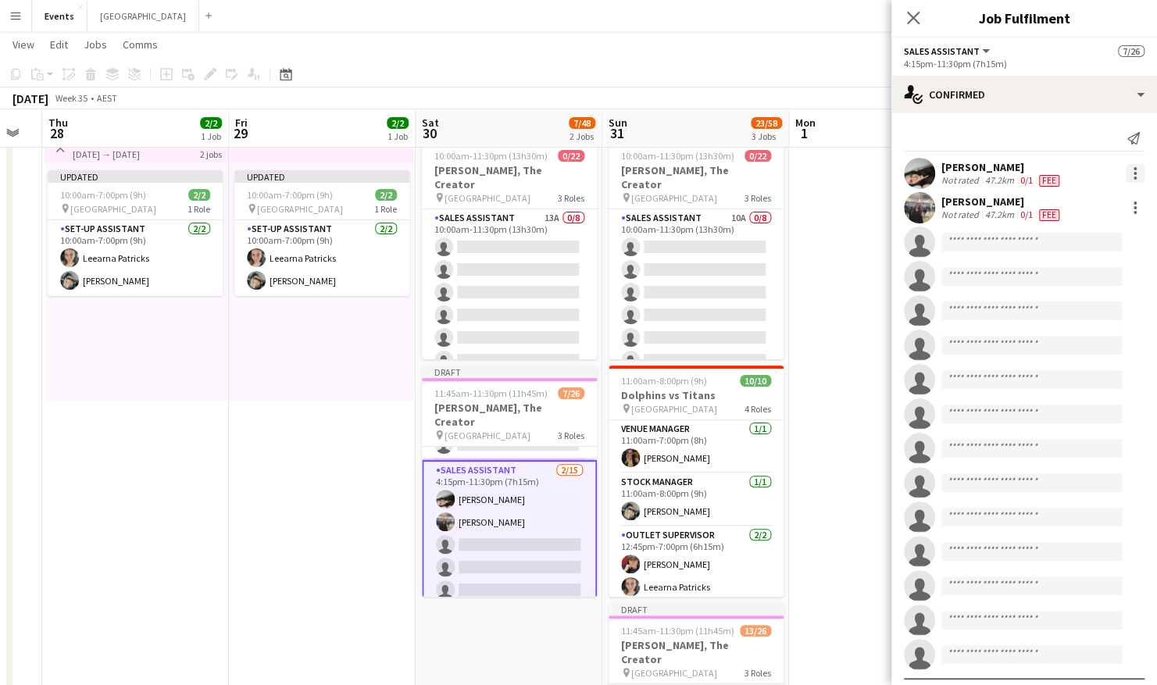
click at [1134, 174] on div at bounding box center [1135, 173] width 3 height 3
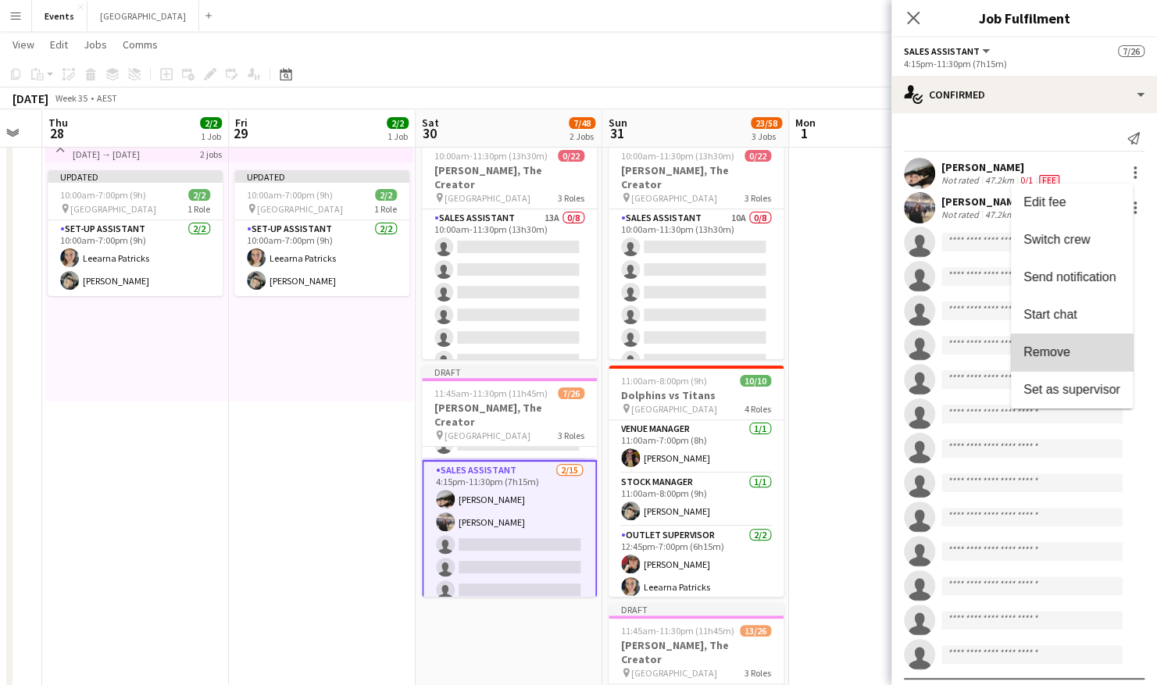
click at [1061, 355] on span "Remove" at bounding box center [1047, 351] width 47 height 13
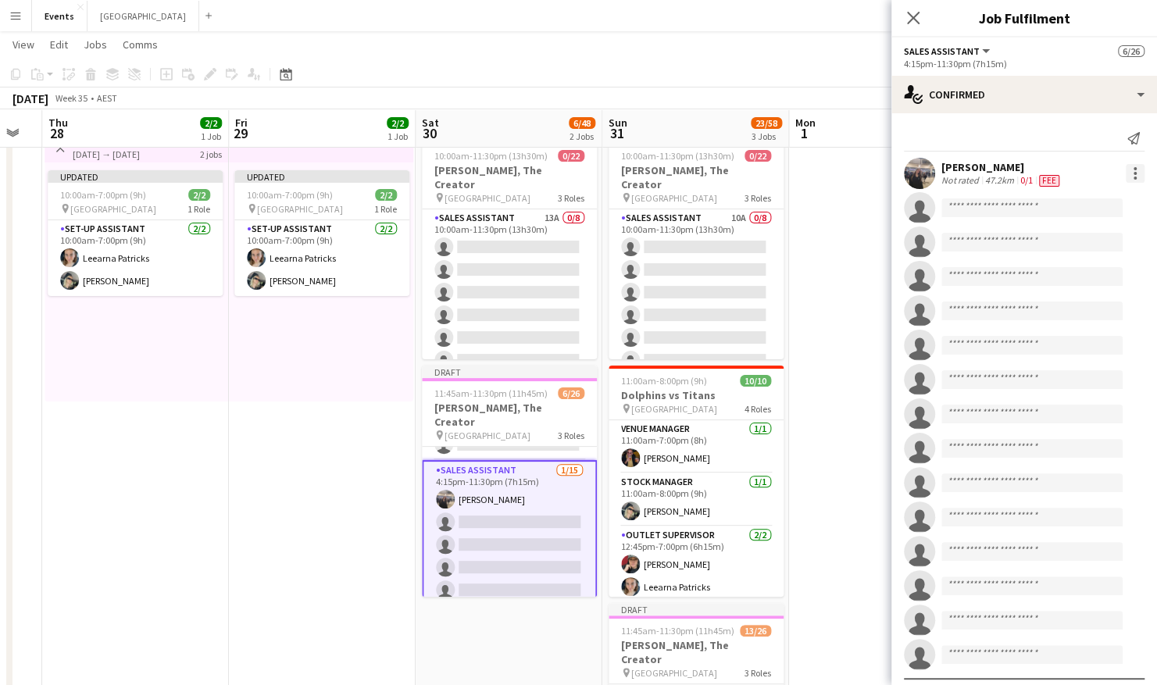
click at [1134, 174] on div at bounding box center [1135, 173] width 3 height 3
click at [1043, 357] on span "Remove" at bounding box center [1047, 351] width 47 height 13
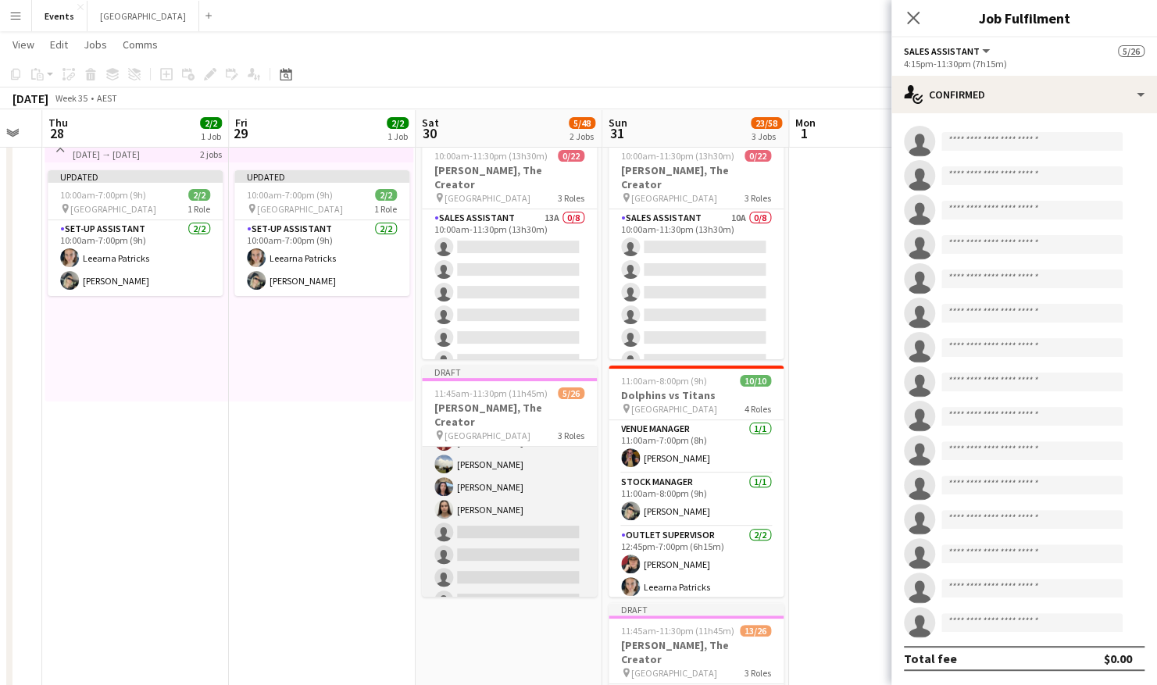
click at [481, 467] on app-card-role "Sales Assistant [DATE] 4:45pm-11:30pm (6h45m) [PERSON_NAME] [PERSON_NAME] [PERS…" at bounding box center [509, 510] width 175 height 212
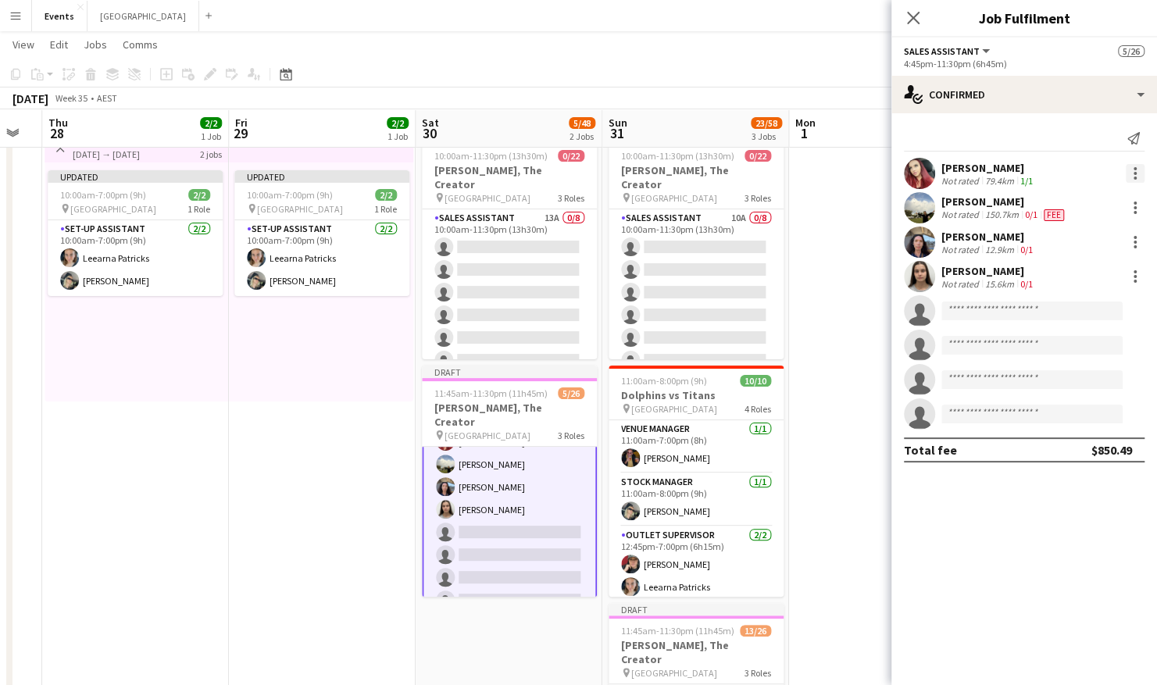
click at [1132, 173] on div at bounding box center [1135, 173] width 19 height 19
click at [1089, 352] on span "Remove" at bounding box center [1084, 352] width 97 height 14
click at [1133, 183] on div "[PERSON_NAME] Not rated 150.7km 0/1 Fee" at bounding box center [1025, 173] width 266 height 31
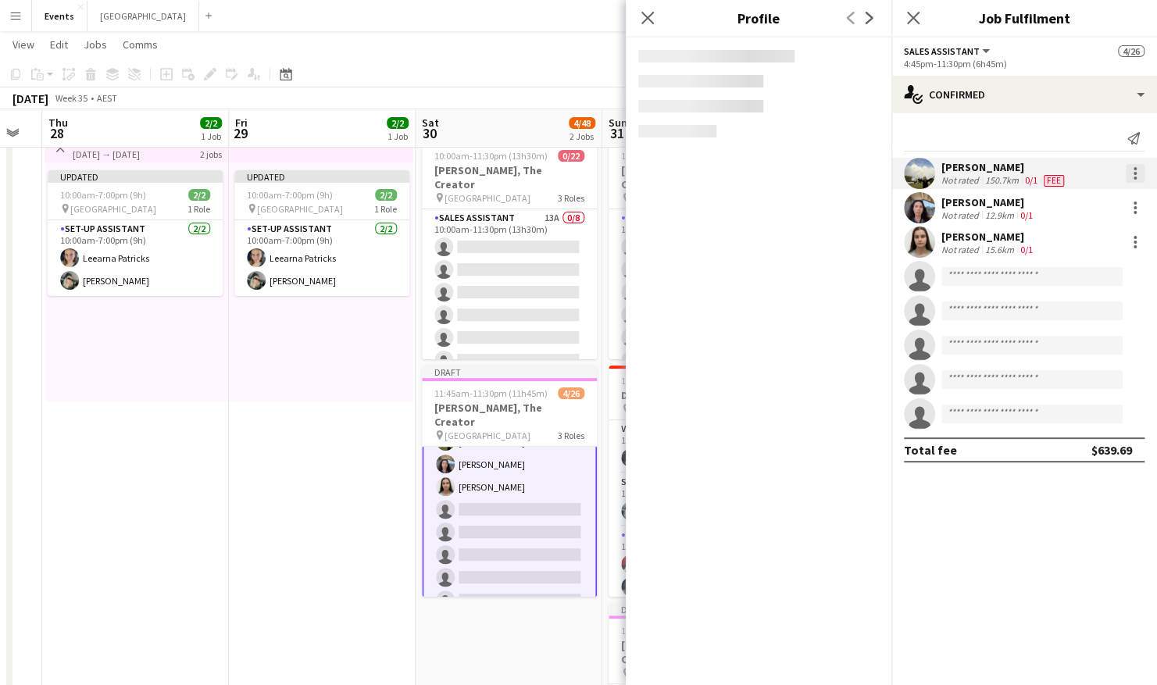
click at [1134, 174] on div at bounding box center [1135, 173] width 3 height 3
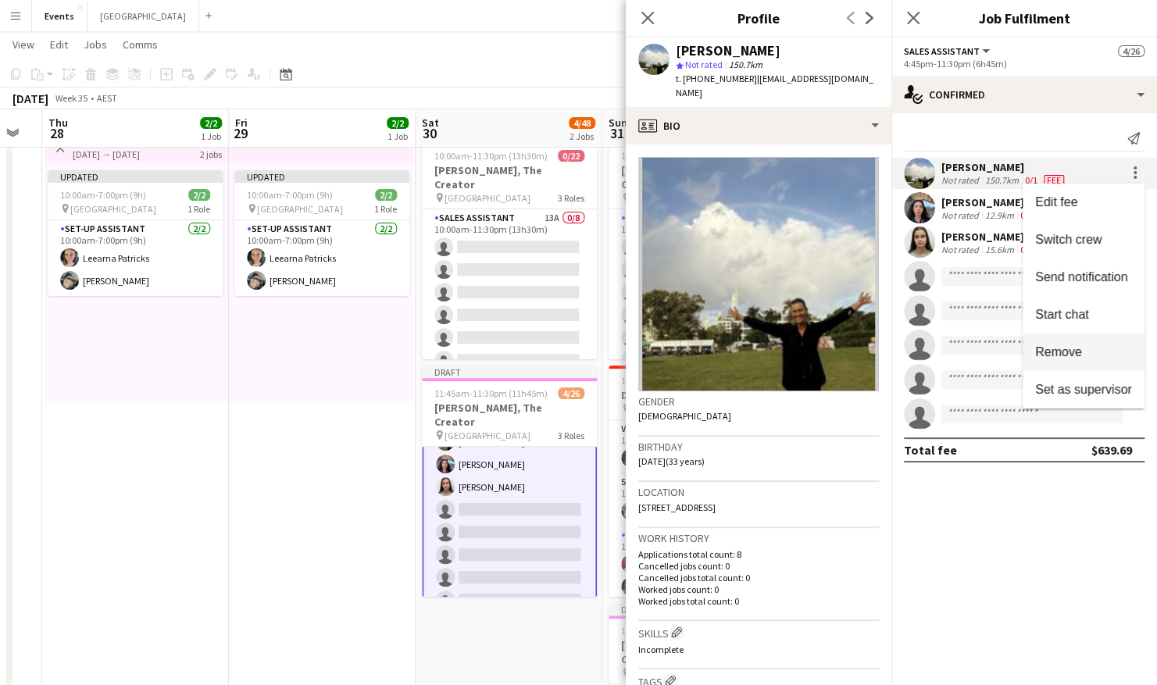
click at [1076, 355] on span "Remove" at bounding box center [1059, 351] width 47 height 13
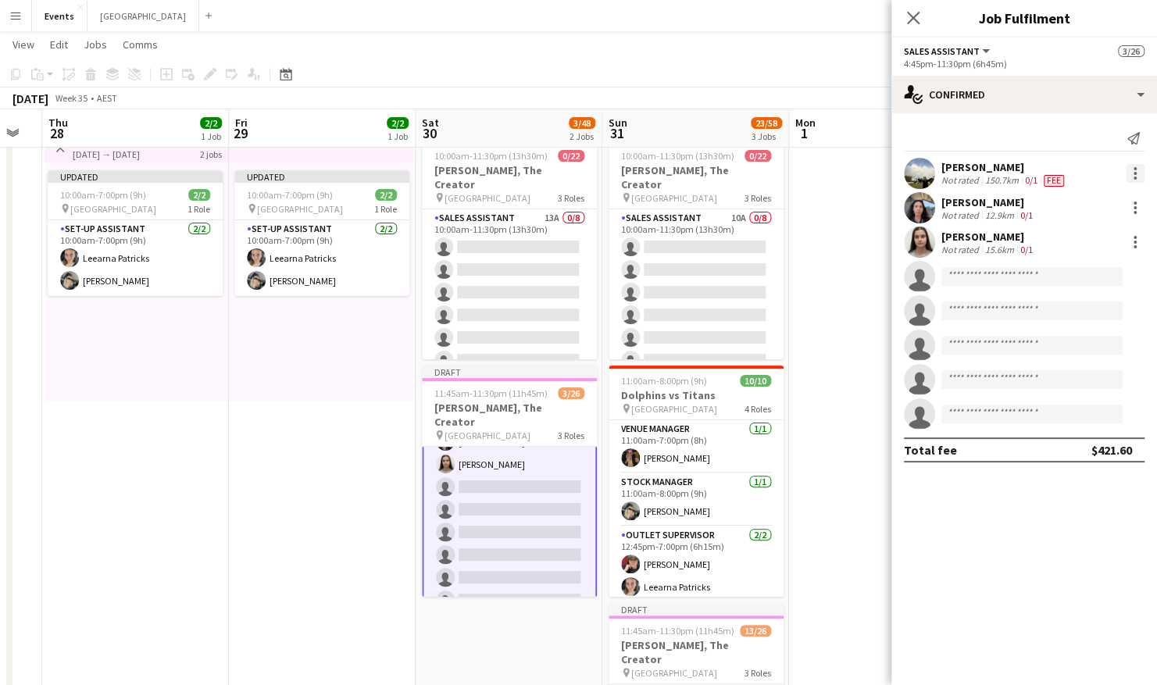
click at [1134, 177] on div at bounding box center [1135, 178] width 3 height 3
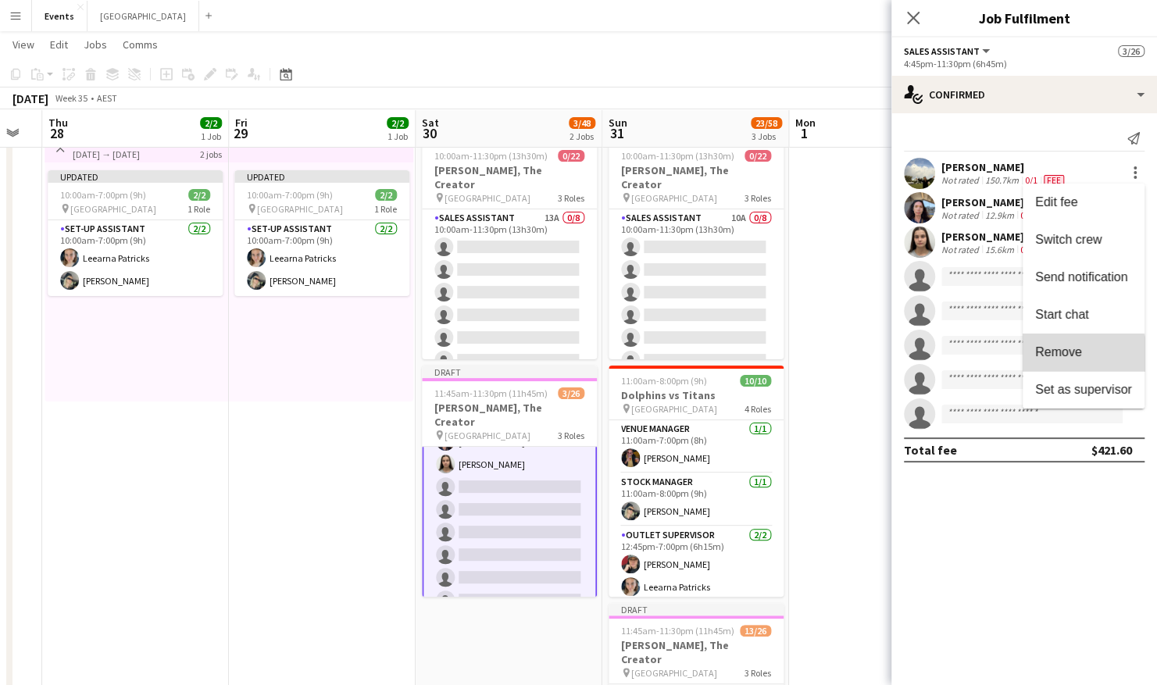
click at [1079, 360] on button "Remove" at bounding box center [1084, 353] width 122 height 38
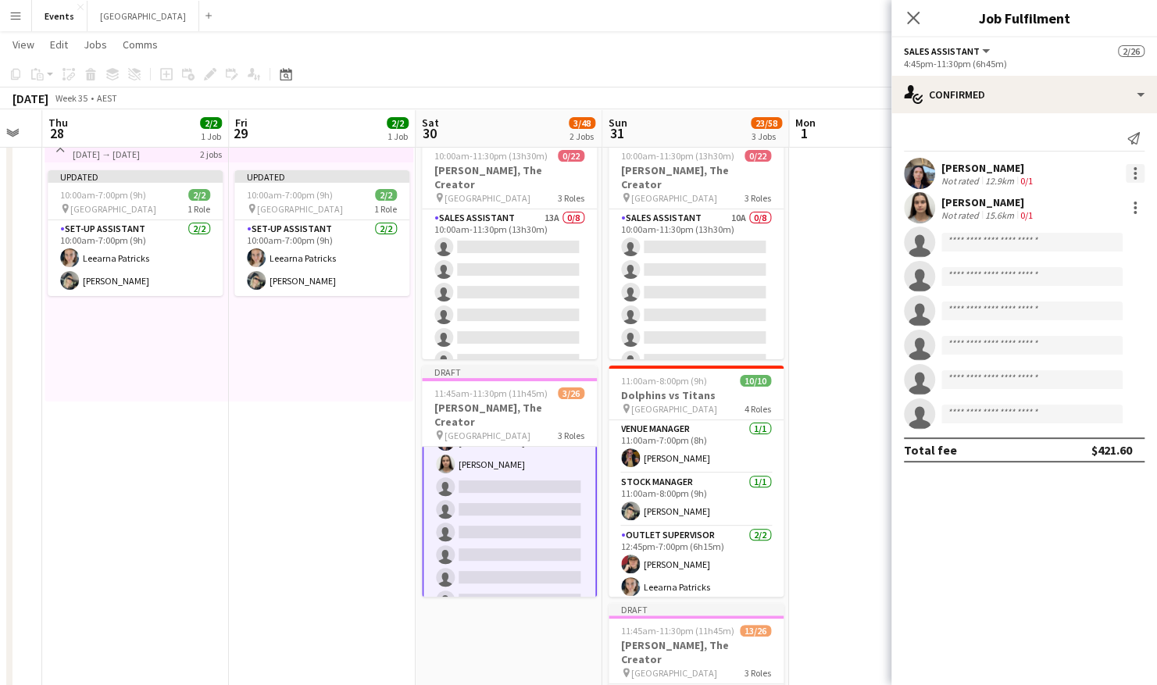
click at [1134, 174] on div at bounding box center [1135, 173] width 3 height 3
click at [1105, 350] on span "Remove" at bounding box center [1084, 352] width 97 height 14
click at [1136, 175] on div at bounding box center [1135, 173] width 19 height 19
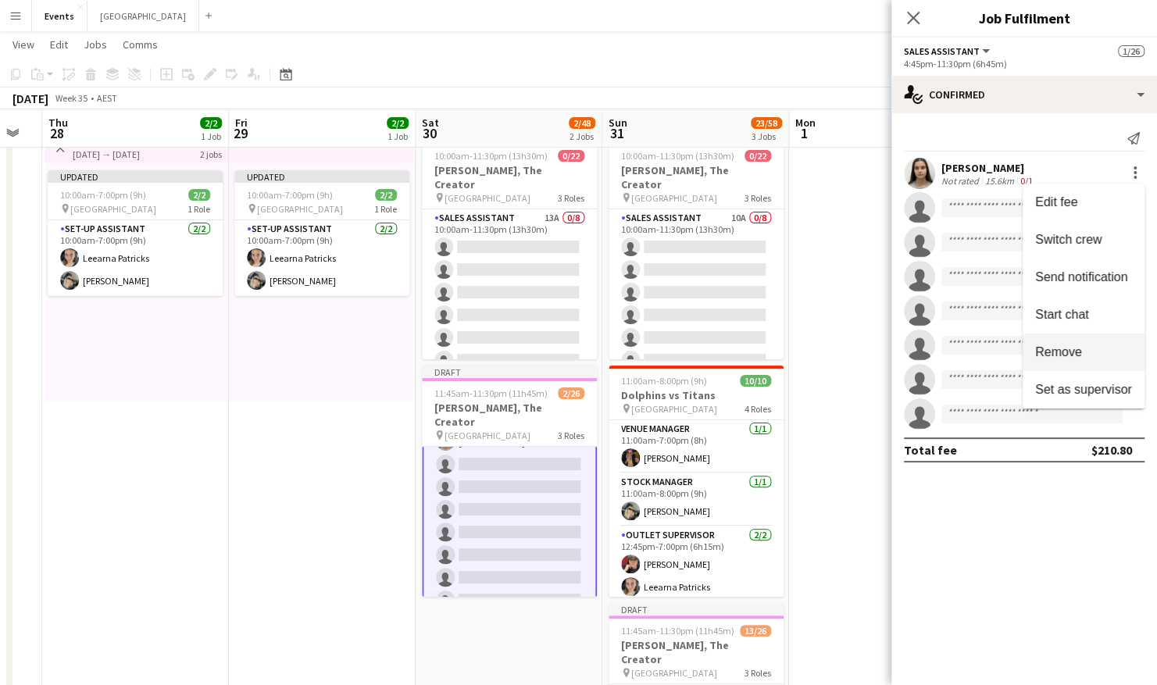
click at [1071, 353] on span "Remove" at bounding box center [1059, 351] width 47 height 13
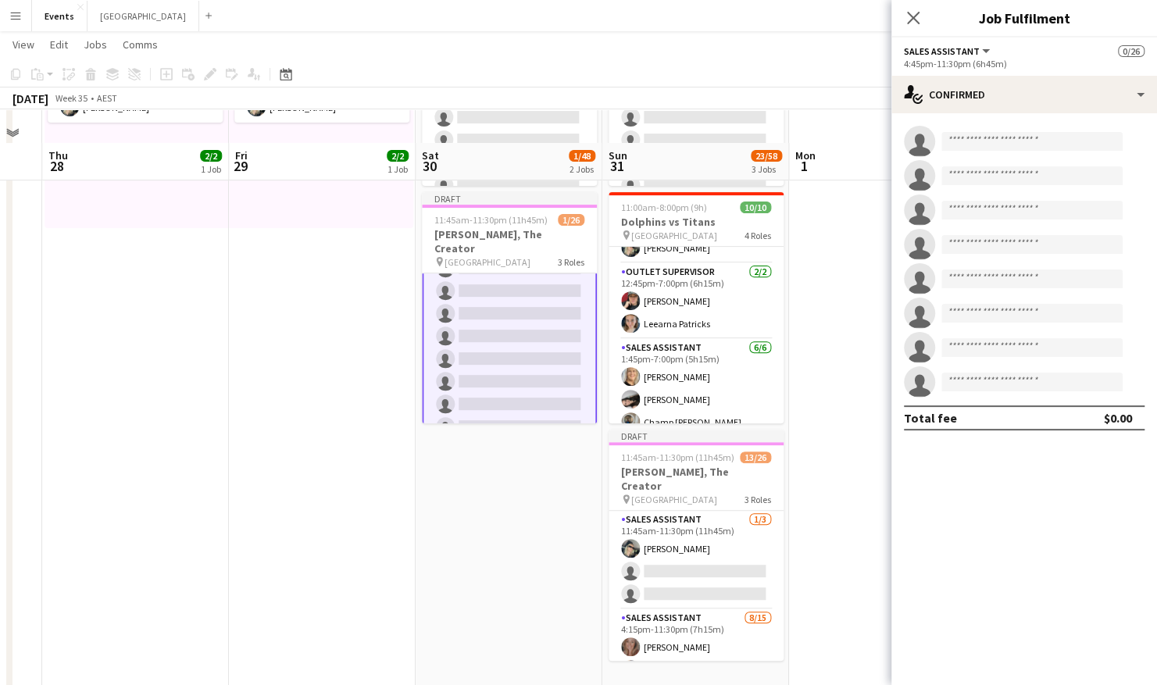
scroll to position [259, 0]
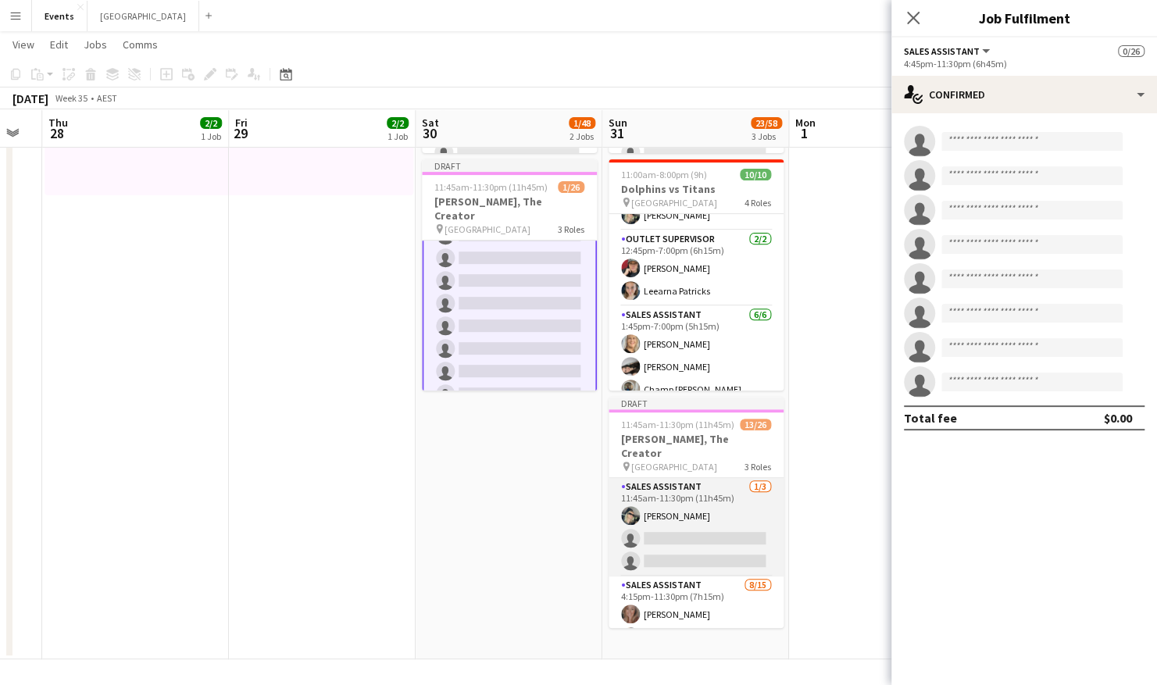
click at [708, 511] on app-card-role "Sales Assistant [DATE] 11:45am-11:30pm (11h45m) [PERSON_NAME] single-neutral-ac…" at bounding box center [696, 527] width 175 height 98
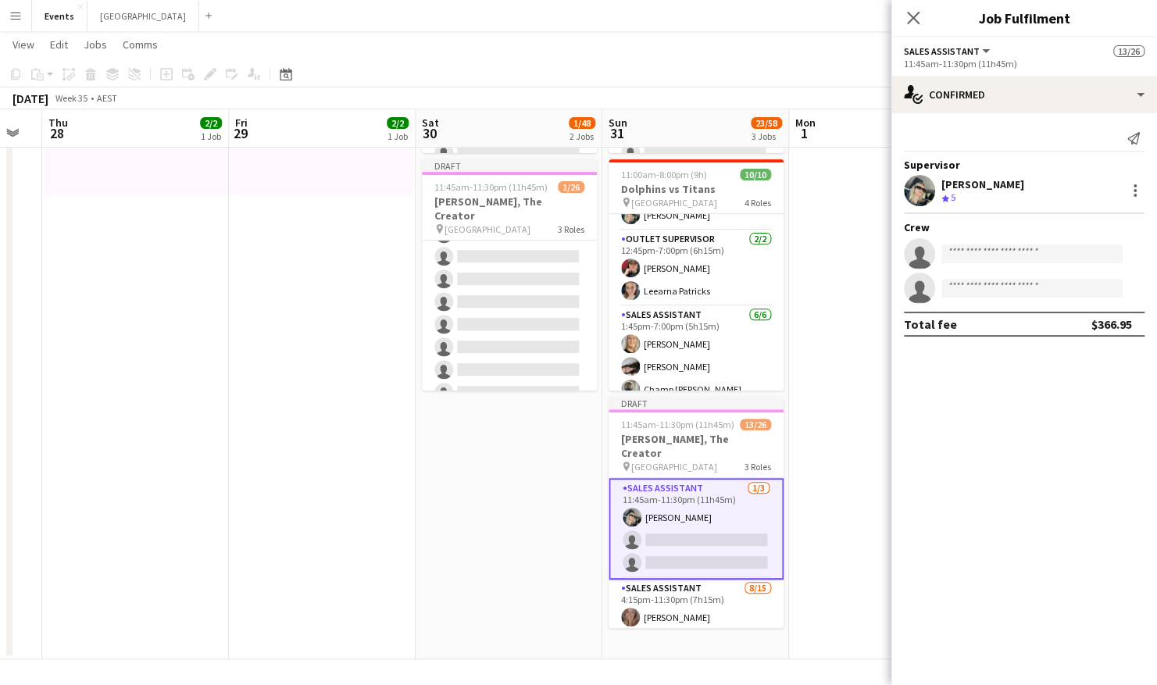
scroll to position [512, 0]
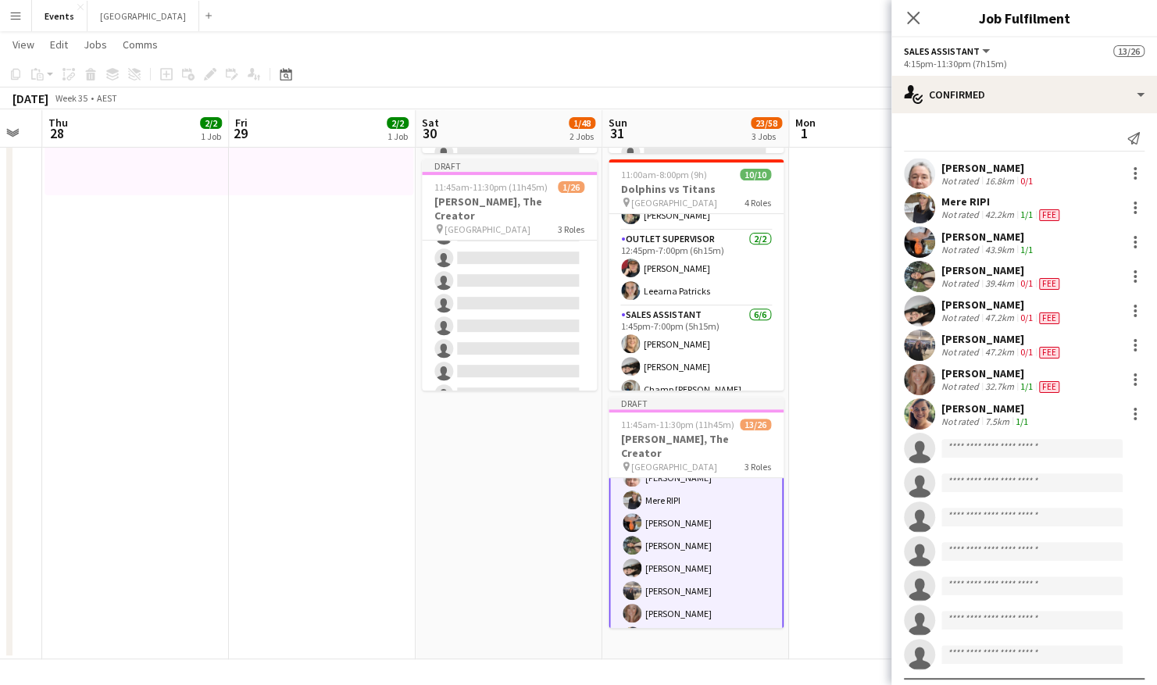
scroll to position [139, 0]
click at [1126, 173] on div at bounding box center [1135, 173] width 19 height 19
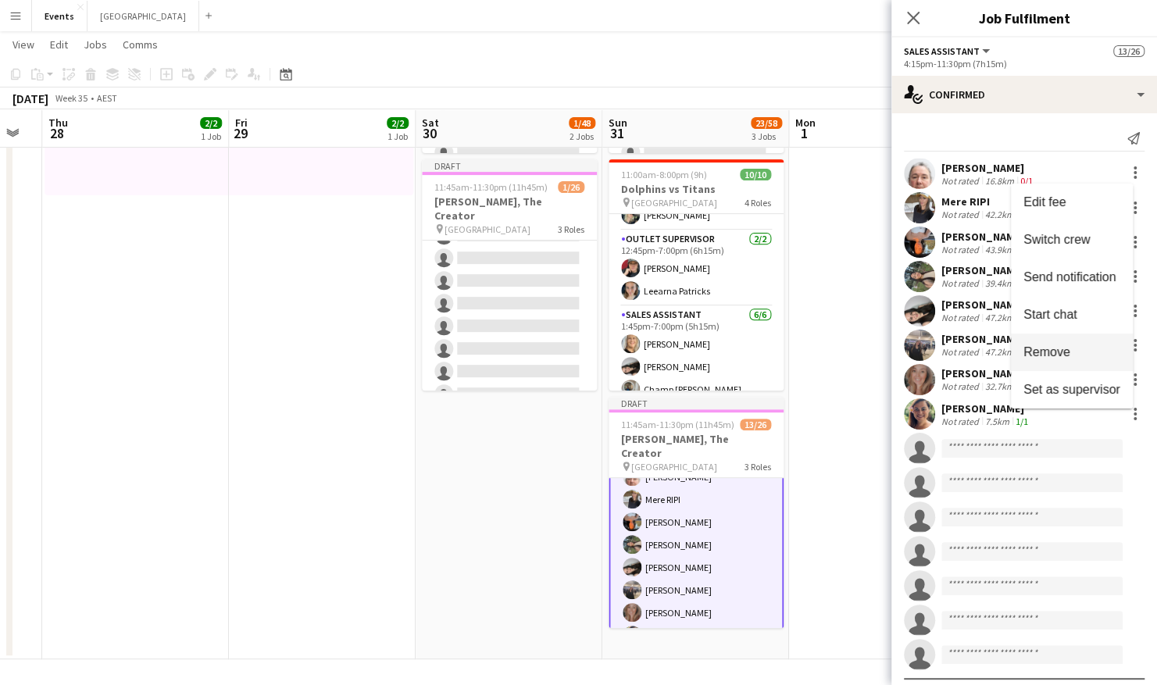
click at [1064, 347] on span "Remove" at bounding box center [1047, 351] width 47 height 13
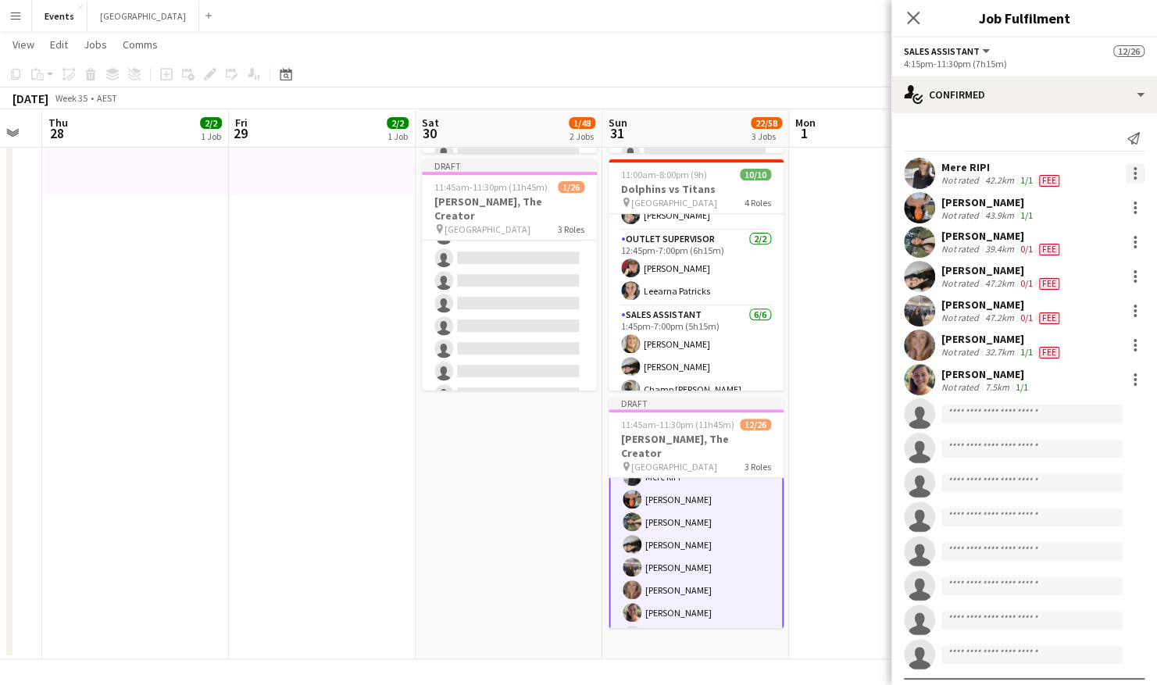
click at [1126, 172] on div at bounding box center [1135, 173] width 19 height 19
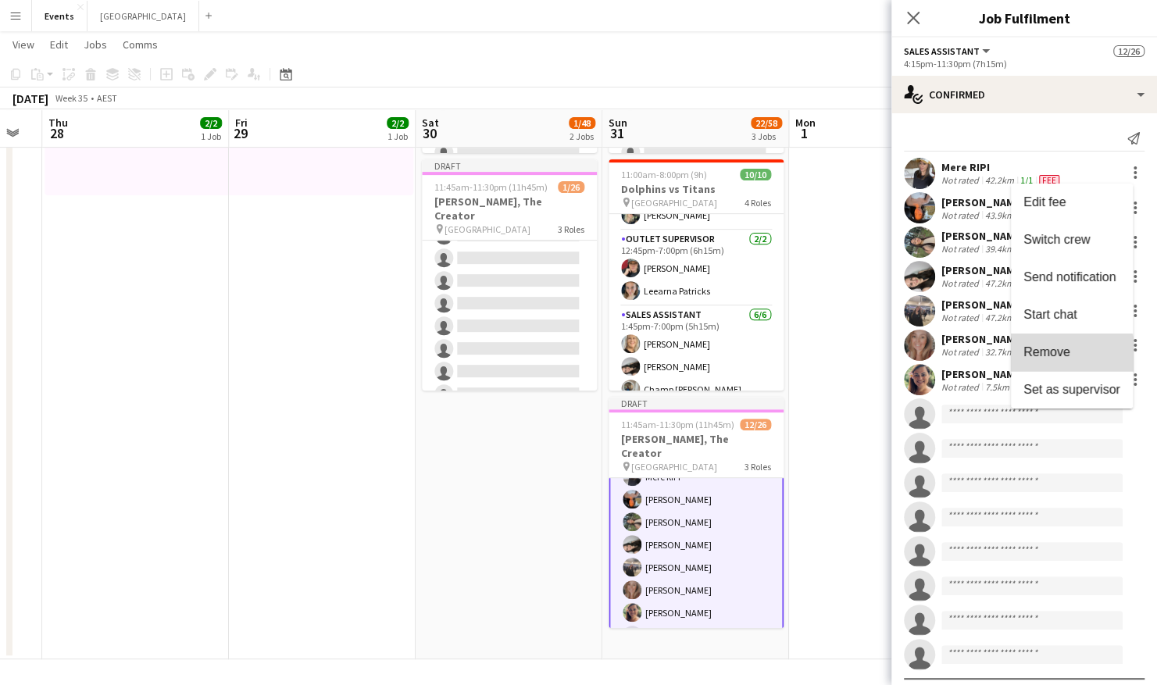
click at [1052, 363] on button "Remove" at bounding box center [1072, 353] width 122 height 38
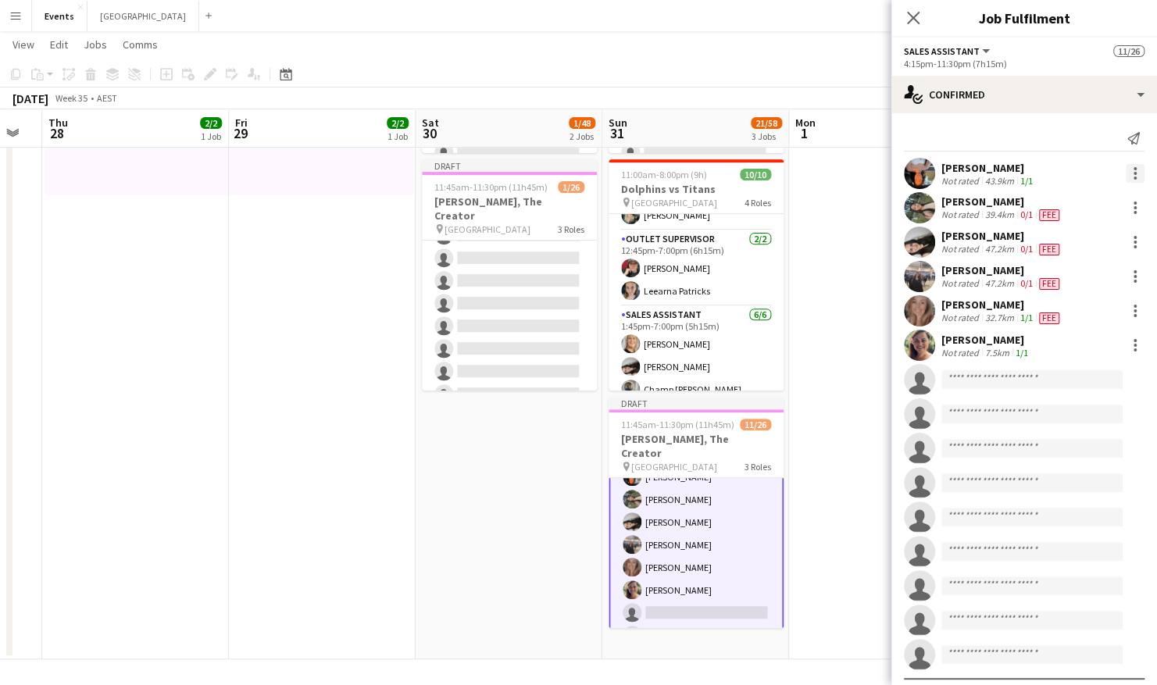
click at [1126, 176] on div at bounding box center [1135, 173] width 19 height 19
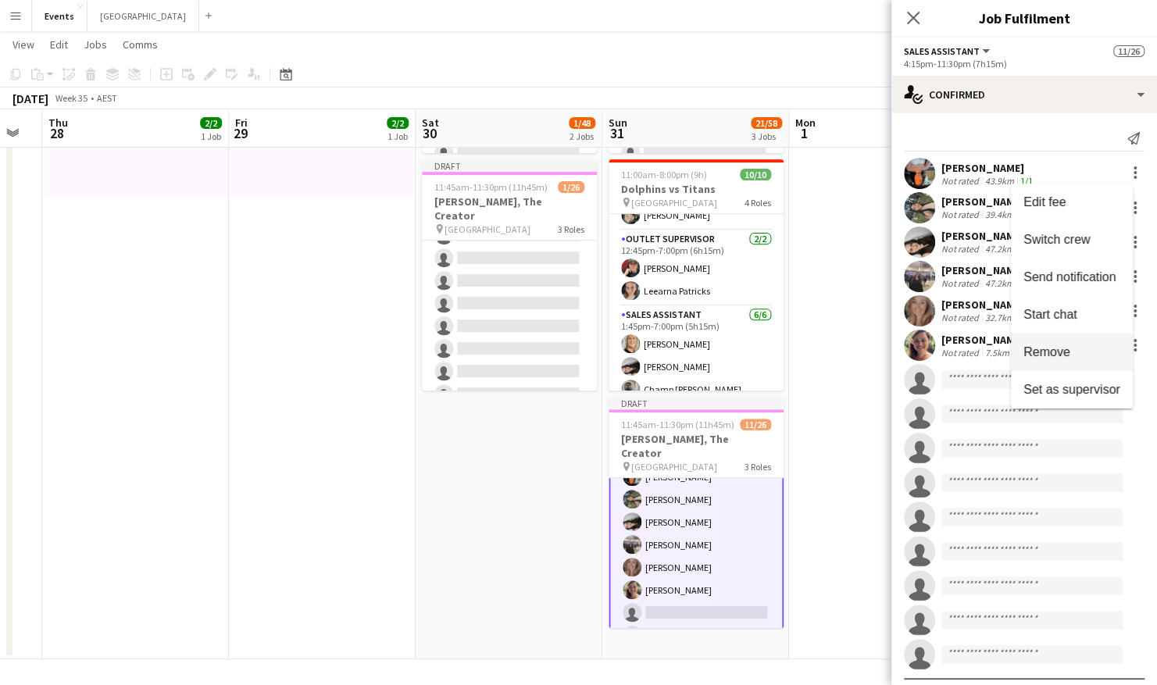
click at [1054, 349] on span "Remove" at bounding box center [1047, 351] width 47 height 13
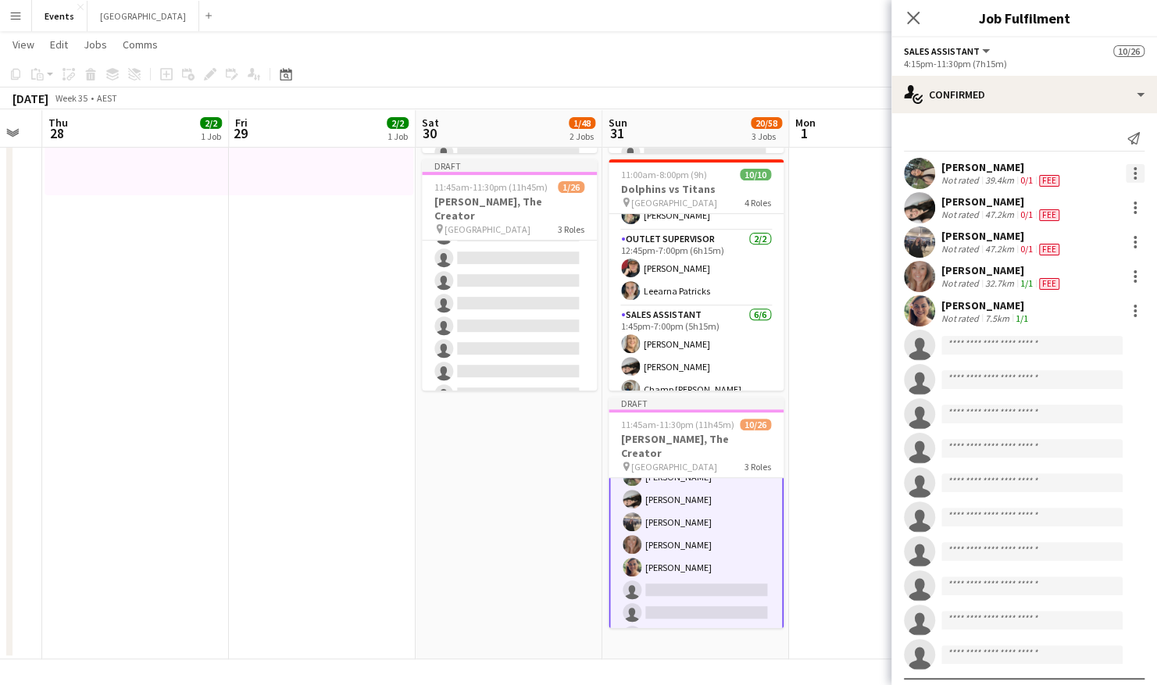
click at [1134, 172] on div at bounding box center [1135, 173] width 3 height 3
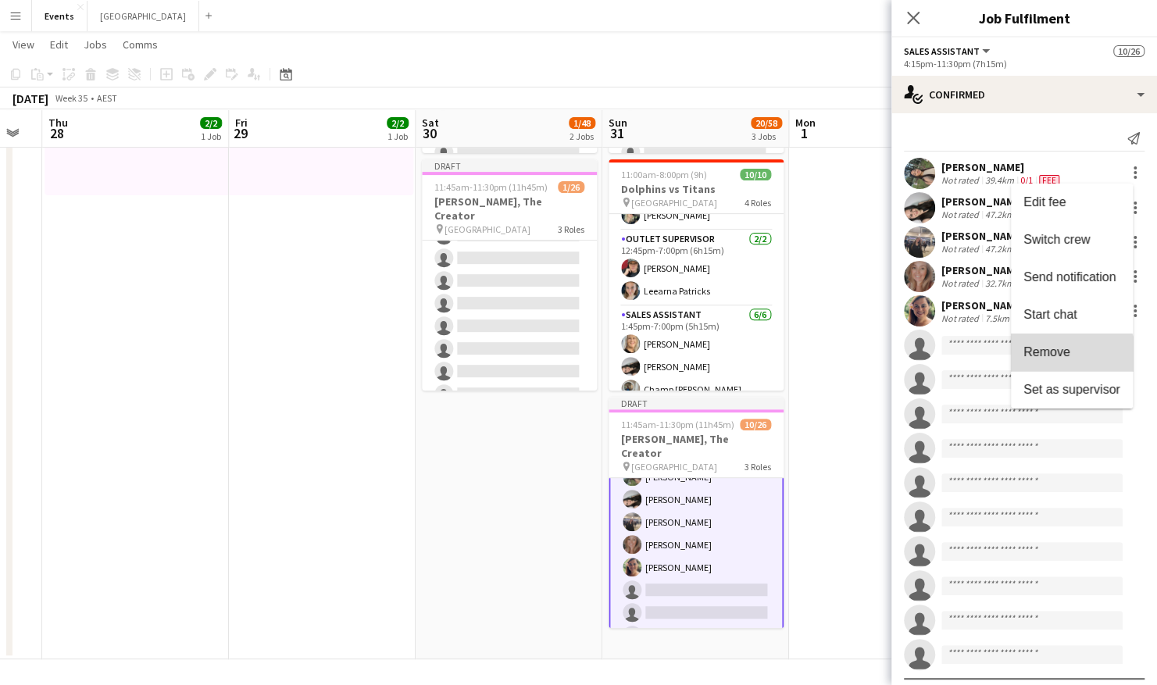
click at [1071, 361] on button "Remove" at bounding box center [1072, 353] width 122 height 38
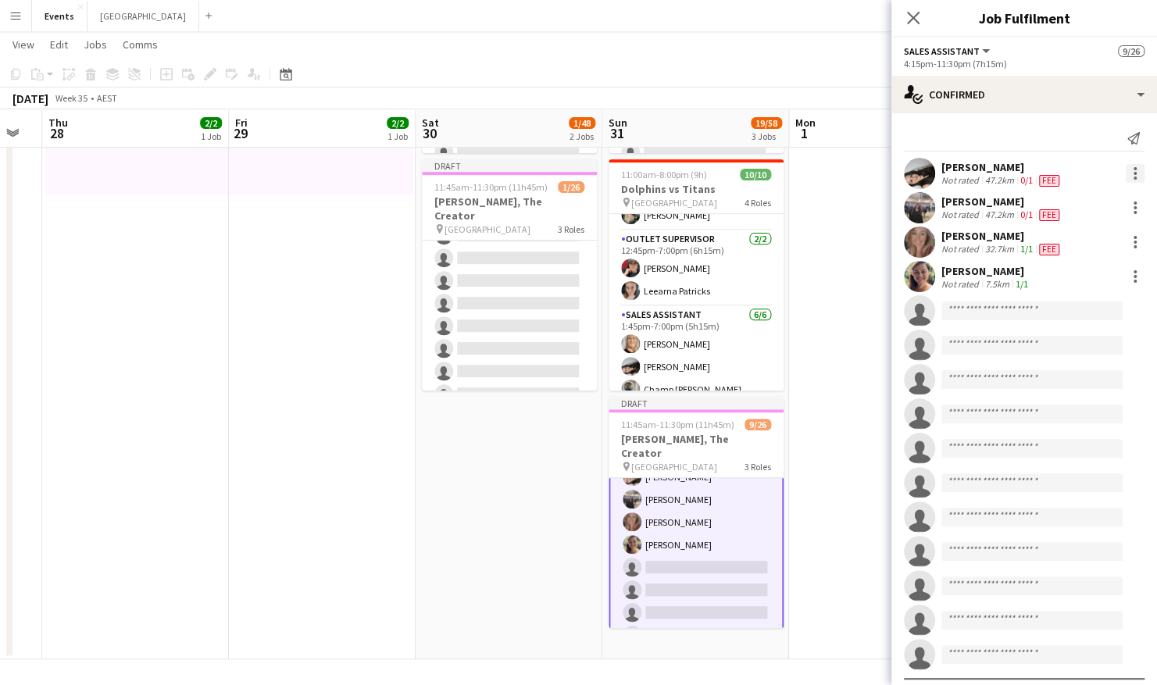
click at [1134, 177] on div at bounding box center [1135, 178] width 3 height 3
click at [1066, 345] on span "Remove" at bounding box center [1047, 351] width 47 height 13
click at [1126, 175] on div at bounding box center [1135, 173] width 19 height 19
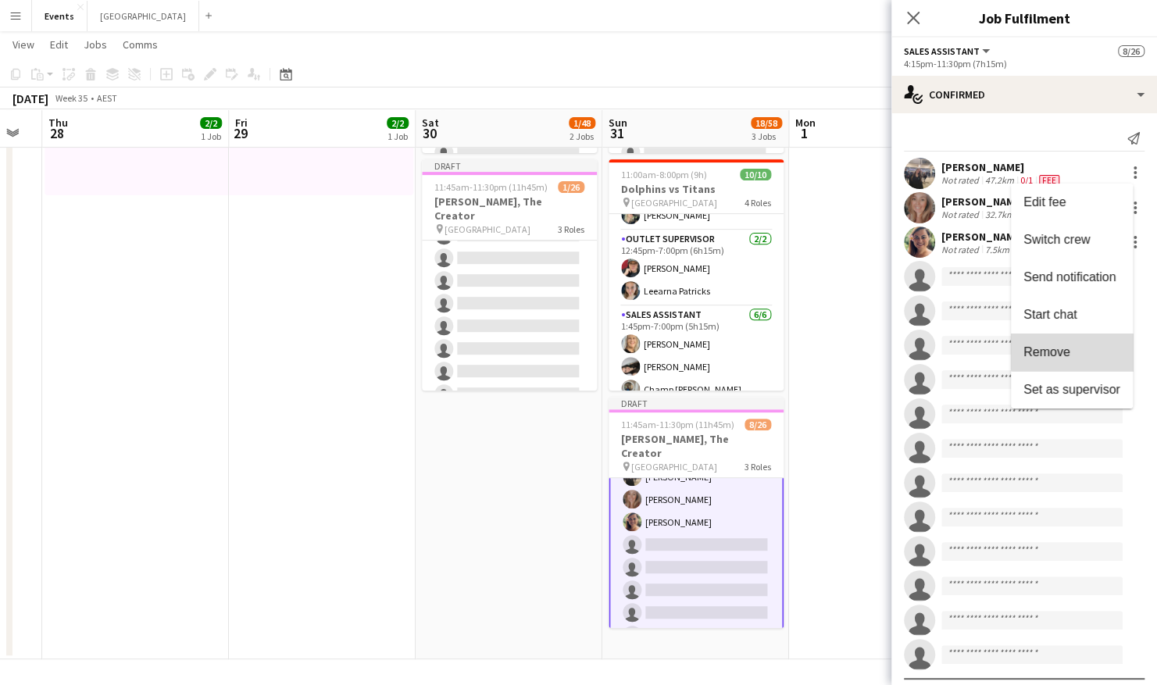
click at [1074, 350] on span "Remove" at bounding box center [1072, 352] width 97 height 14
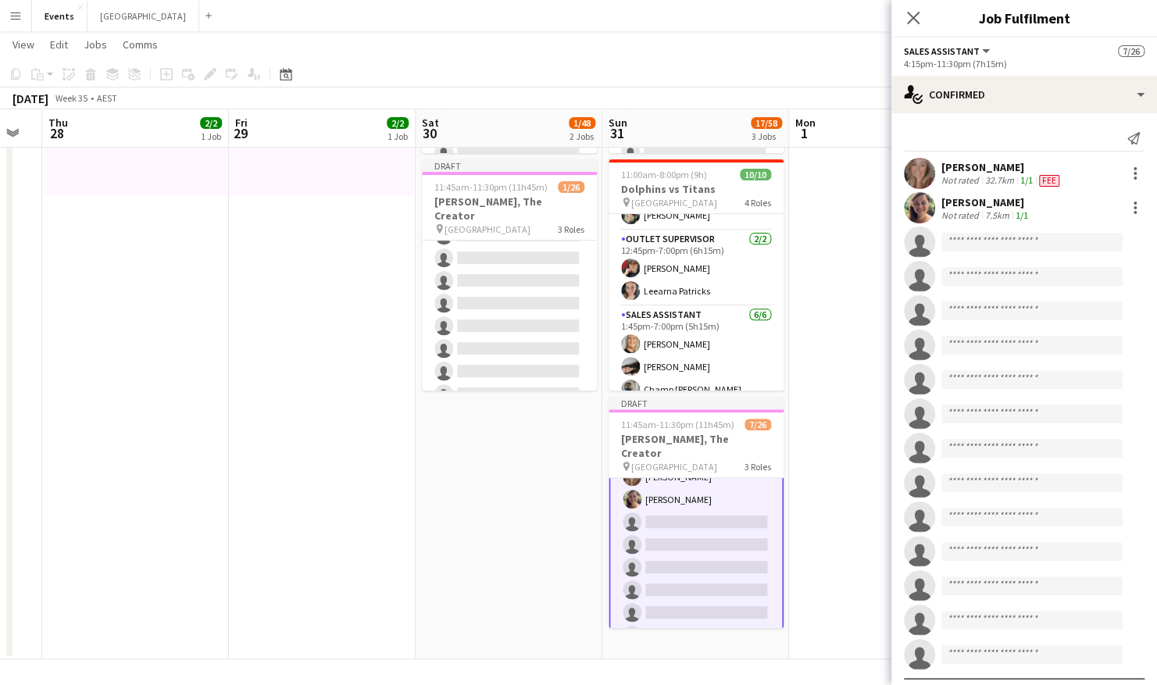
click at [1124, 184] on div "[PERSON_NAME] Not rated 32.7km 1/1 Fee" at bounding box center [1025, 173] width 266 height 31
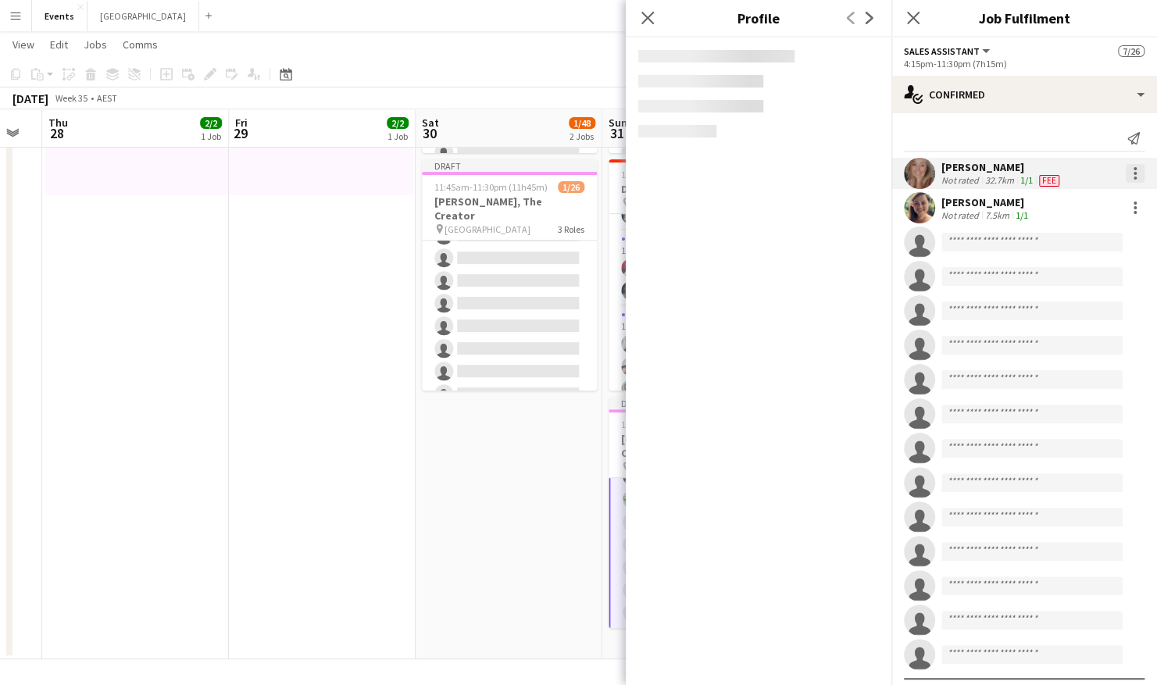
click at [1134, 174] on div at bounding box center [1135, 173] width 3 height 3
click at [1057, 348] on span "Remove" at bounding box center [1047, 351] width 47 height 13
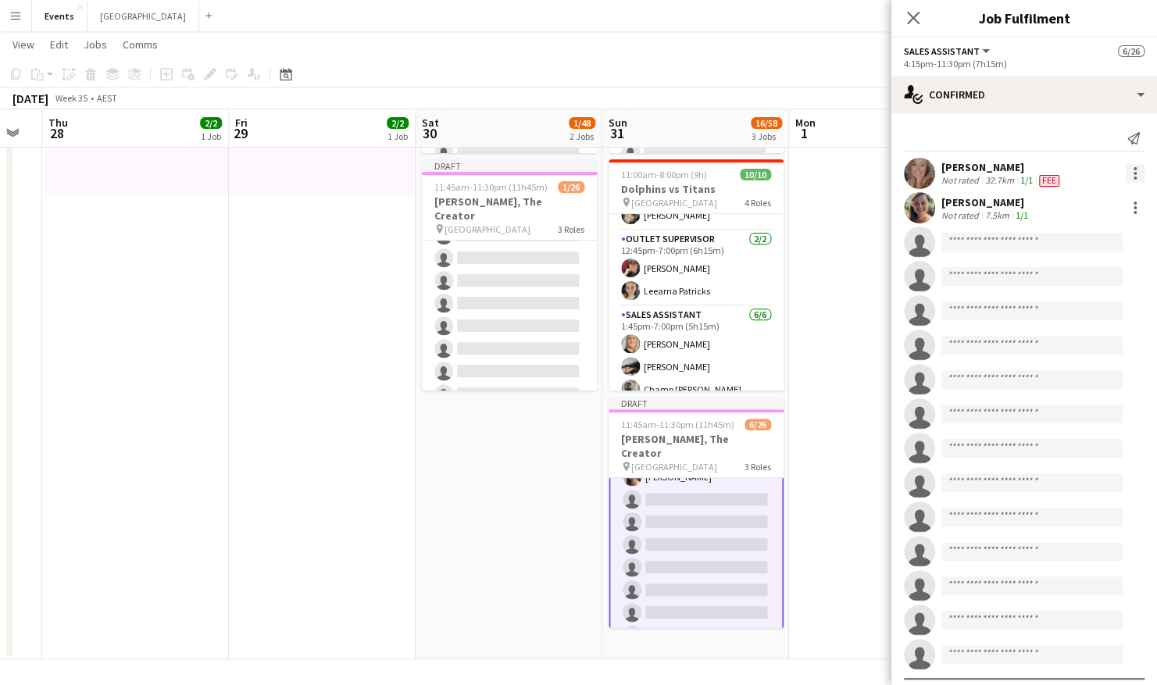
click at [1134, 170] on div at bounding box center [1135, 168] width 3 height 3
click at [1061, 349] on span "Remove" at bounding box center [1047, 351] width 47 height 13
click at [1126, 175] on div at bounding box center [1135, 173] width 19 height 19
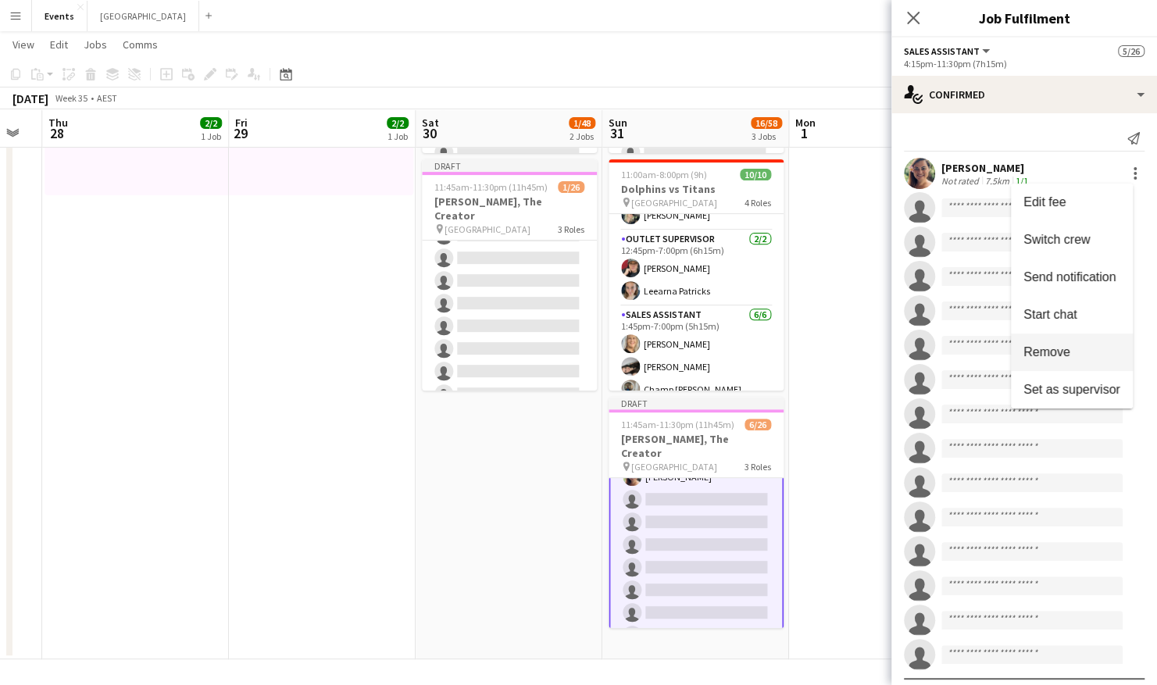
click at [1083, 349] on span "Remove" at bounding box center [1072, 352] width 97 height 14
